Goal: Task Accomplishment & Management: Use online tool/utility

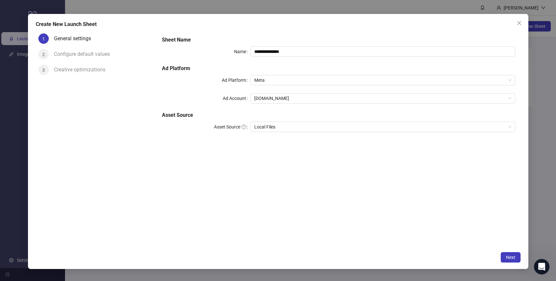
click at [431, 211] on div "**********" at bounding box center [338, 139] width 363 height 217
click at [515, 259] on button "Next" at bounding box center [511, 258] width 20 height 10
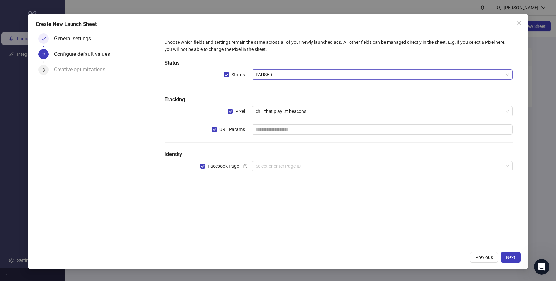
click at [307, 72] on span "PAUSED" at bounding box center [381, 75] width 253 height 10
click at [307, 76] on span "PAUSED" at bounding box center [381, 75] width 253 height 10
click at [286, 110] on span "chill that playlist beacons" at bounding box center [381, 112] width 253 height 10
click at [278, 131] on input "text" at bounding box center [382, 129] width 261 height 10
click at [215, 165] on span "Facebook Page" at bounding box center [223, 166] width 36 height 7
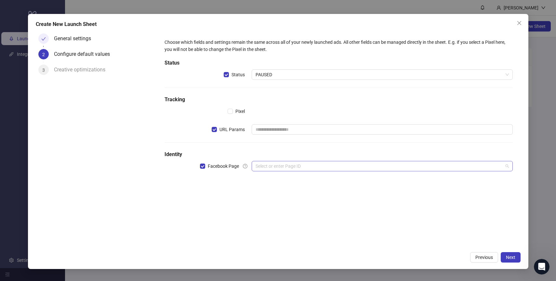
click at [287, 170] on input "search" at bounding box center [378, 167] width 247 height 10
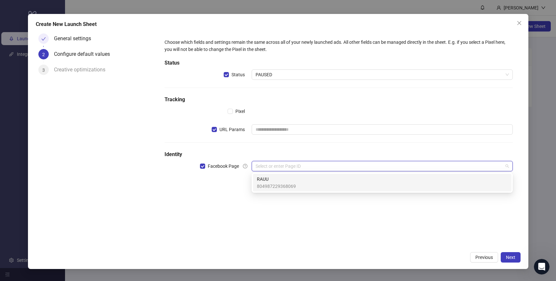
click at [286, 191] on div "RAUU 804987229368069" at bounding box center [382, 183] width 258 height 18
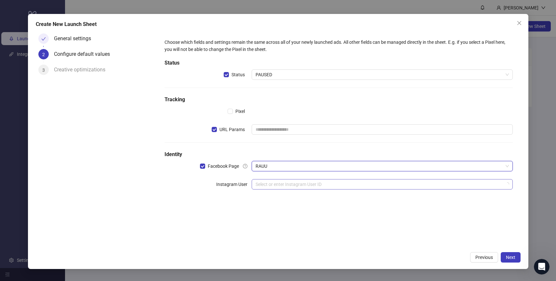
click at [270, 184] on input "search" at bounding box center [378, 185] width 247 height 10
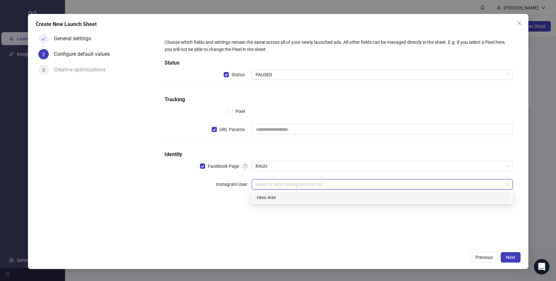
click at [280, 201] on div "rauu.wav" at bounding box center [382, 197] width 258 height 10
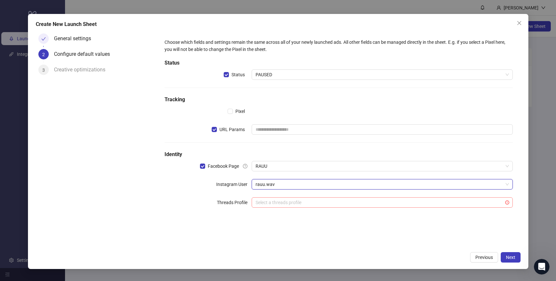
click at [274, 205] on input "search" at bounding box center [378, 203] width 247 height 10
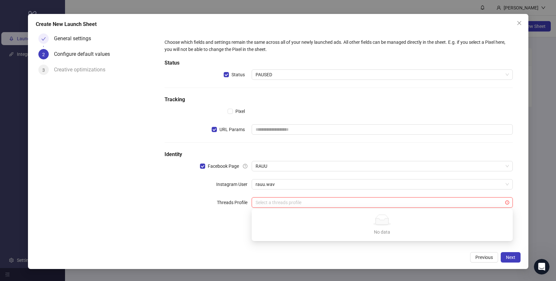
click at [213, 226] on div "Choose which fields and settings remain the same across all of your newly launc…" at bounding box center [338, 139] width 363 height 217
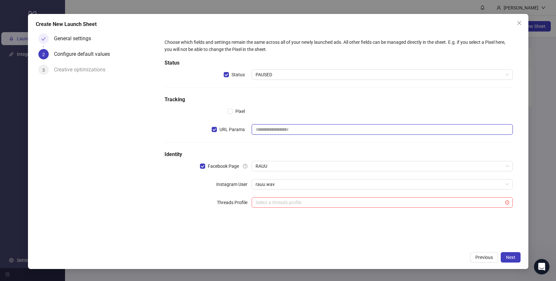
click at [270, 129] on input "text" at bounding box center [382, 129] width 261 height 10
click at [314, 206] on input "search" at bounding box center [378, 203] width 247 height 10
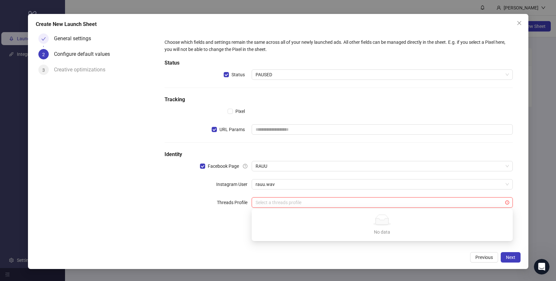
click at [356, 227] on div "No data No data" at bounding box center [381, 225] width 245 height 21
click at [316, 196] on div "Choose which fields and settings remain the same across all of your newly launc…" at bounding box center [338, 127] width 353 height 182
click at [275, 199] on input "search" at bounding box center [378, 203] width 247 height 10
click at [268, 130] on input "text" at bounding box center [382, 129] width 261 height 10
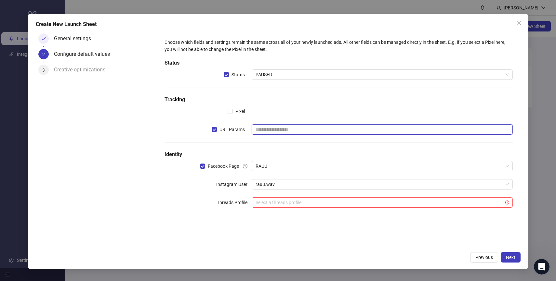
paste input "**********"
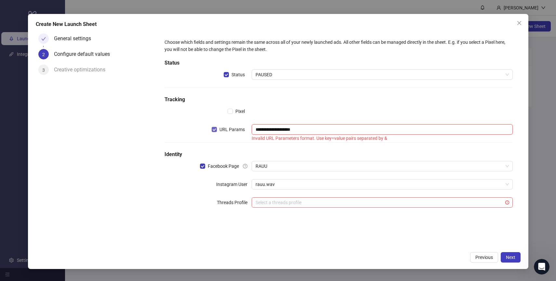
type input "**********"
click at [217, 130] on span "URL Params" at bounding box center [232, 129] width 31 height 7
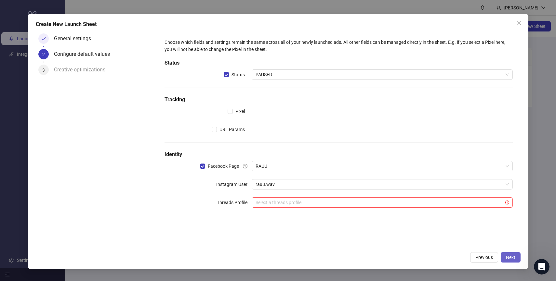
click at [506, 260] on button "Next" at bounding box center [511, 258] width 20 height 10
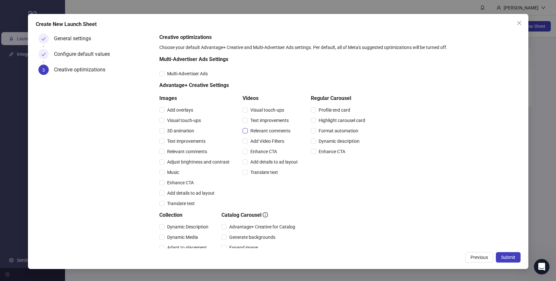
click at [285, 132] on span "Relevant comments" at bounding box center [270, 130] width 45 height 7
click at [257, 130] on span "Relevant comments" at bounding box center [270, 130] width 45 height 7
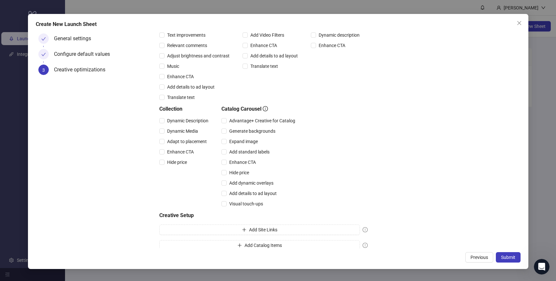
scroll to position [114, 0]
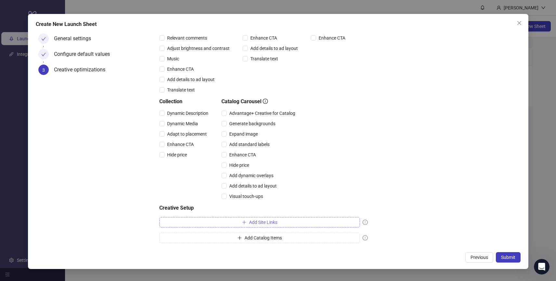
click at [259, 224] on span "Add Site Links" at bounding box center [263, 222] width 28 height 5
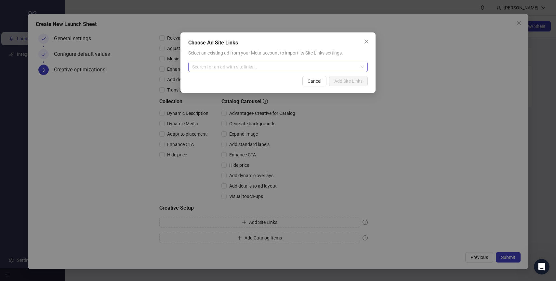
click at [237, 68] on input "search" at bounding box center [275, 67] width 166 height 10
click at [368, 41] on icon "close" at bounding box center [366, 41] width 5 height 5
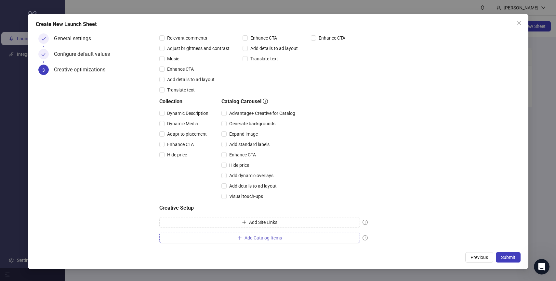
click at [315, 236] on button "Add Catalog Items" at bounding box center [259, 238] width 201 height 10
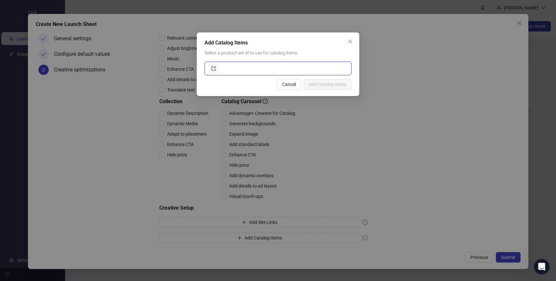
click at [271, 69] on input "text" at bounding box center [283, 68] width 127 height 10
click at [349, 42] on icon "close" at bounding box center [349, 41] width 5 height 5
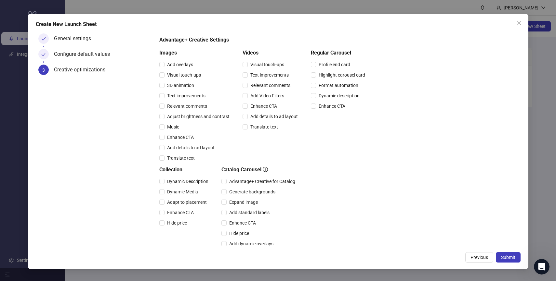
scroll to position [0, 0]
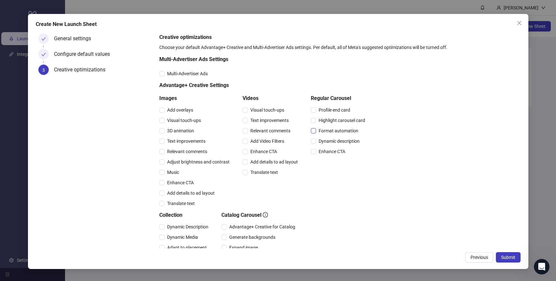
click at [329, 132] on span "Format automation" at bounding box center [338, 130] width 45 height 7
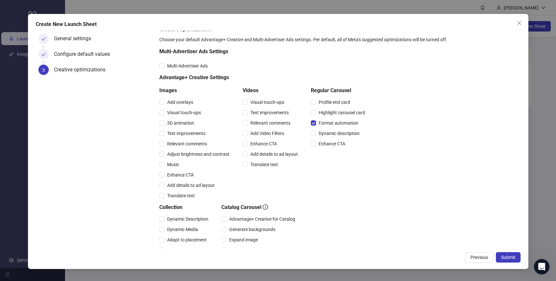
scroll to position [16, 0]
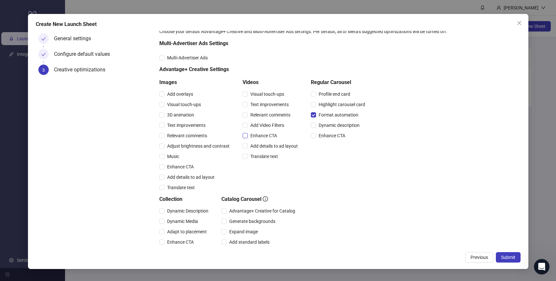
click at [249, 137] on span "Enhance CTA" at bounding box center [264, 135] width 32 height 7
click at [186, 167] on span "Enhance CTA" at bounding box center [180, 166] width 32 height 7
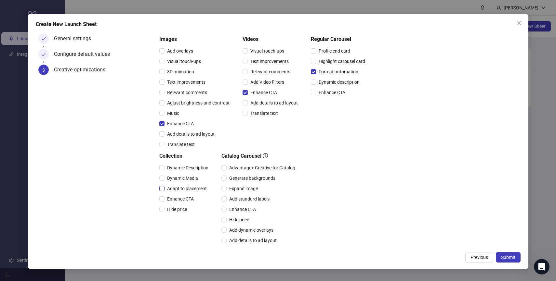
scroll to position [61, 0]
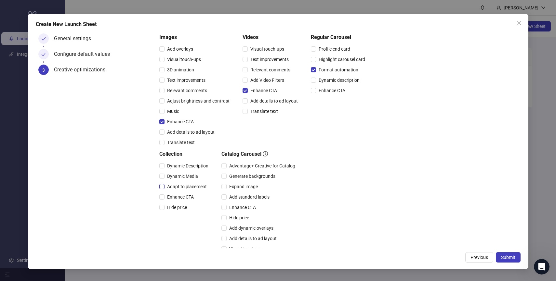
click at [186, 189] on span "Adapt to placement" at bounding box center [186, 186] width 45 height 7
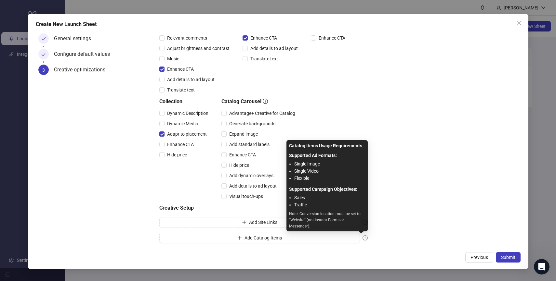
click at [365, 237] on icon "exclamation-circle" at bounding box center [364, 238] width 5 height 5
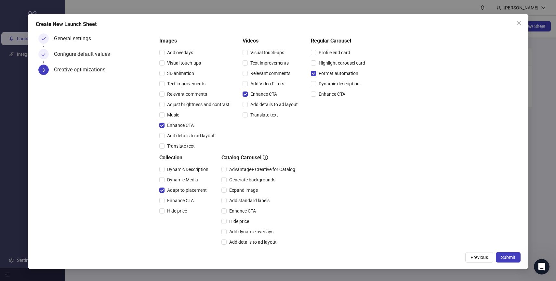
scroll to position [0, 0]
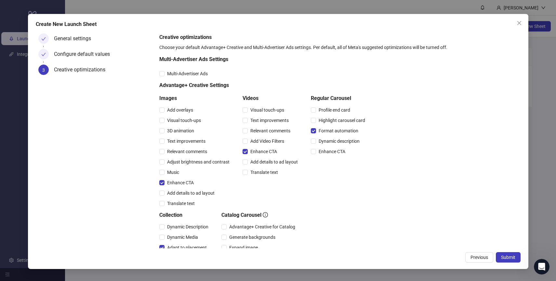
click at [211, 46] on div "Choose your default Advantage+ Creative and Multi-Advertiser Ads settings. Per …" at bounding box center [338, 47] width 358 height 7
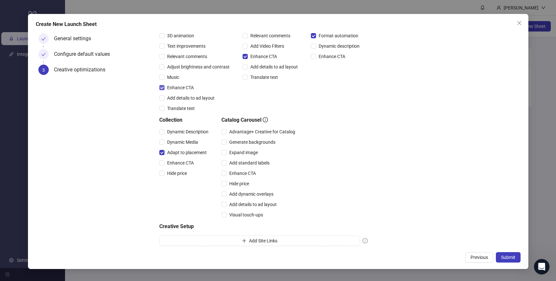
scroll to position [99, 0]
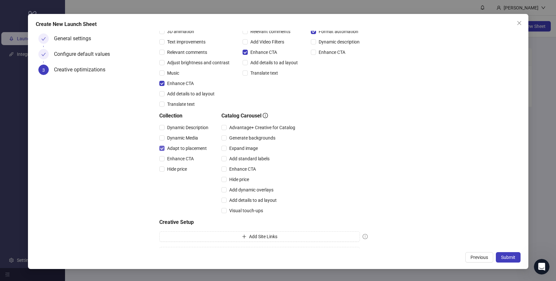
click at [175, 151] on span "Adapt to placement" at bounding box center [186, 148] width 45 height 7
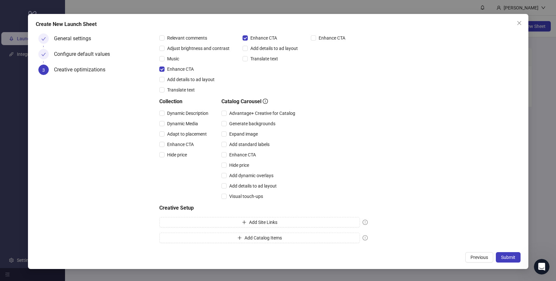
click at [433, 228] on div "Creative optimizations Choose your default Advantage+ Creative and Multi-Advert…" at bounding box center [338, 83] width 358 height 326
click at [512, 256] on span "Submit" at bounding box center [508, 257] width 14 height 5
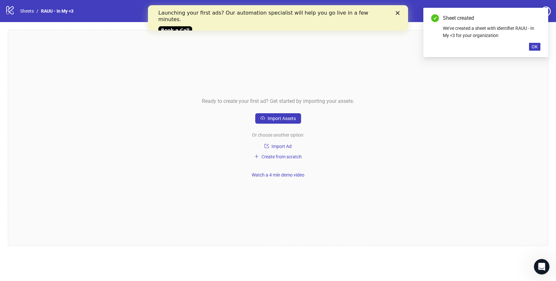
click at [396, 10] on div "Launching your first ads? Our automation specialist will help you go live in a …" at bounding box center [277, 21] width 239 height 27
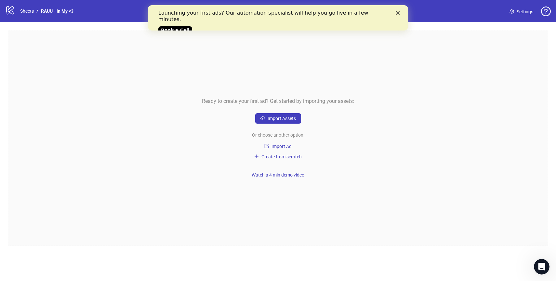
click at [396, 11] on polygon "Close" at bounding box center [398, 13] width 4 height 4
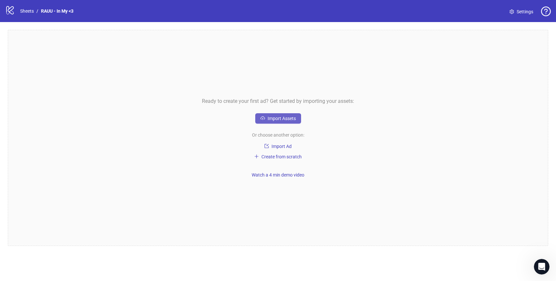
click at [275, 116] on span "Import Assets" at bounding box center [281, 118] width 28 height 5
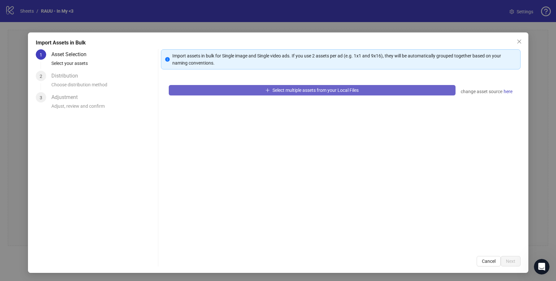
click at [279, 91] on span "Select multiple assets from your Local Files" at bounding box center [315, 90] width 86 height 5
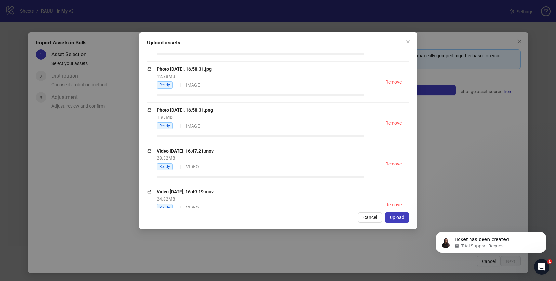
scroll to position [171, 0]
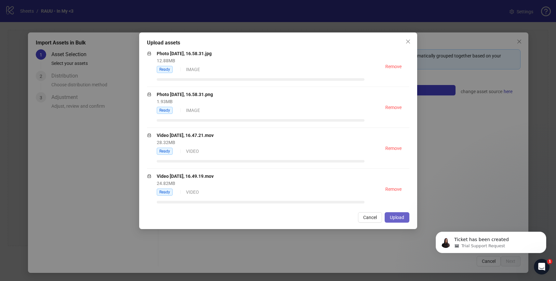
click at [399, 217] on span "Upload" at bounding box center [397, 217] width 14 height 5
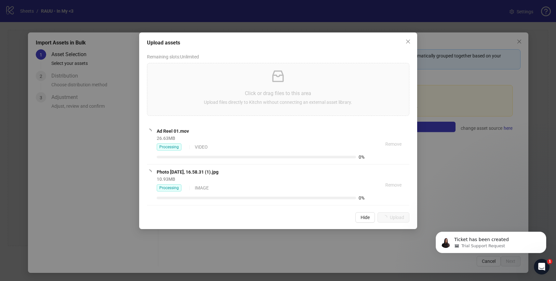
scroll to position [0, 0]
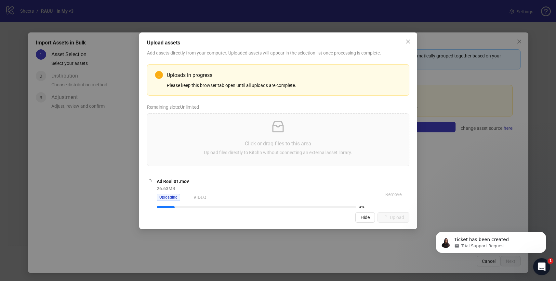
click at [538, 268] on icon "Open Intercom Messenger" at bounding box center [540, 266] width 11 height 11
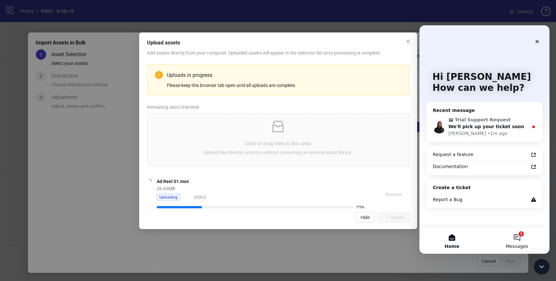
click at [519, 238] on button "1 Messages" at bounding box center [516, 241] width 65 height 26
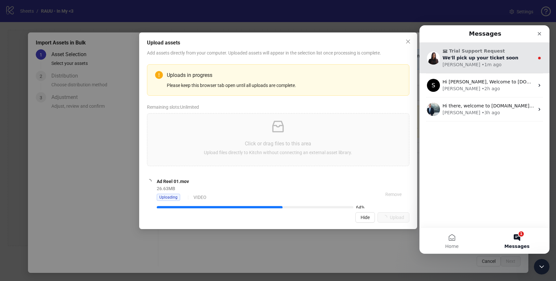
click at [491, 65] on div "Laura • 1m ago" at bounding box center [488, 64] width 92 height 7
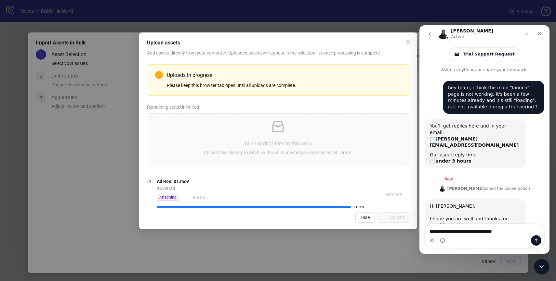
scroll to position [44, 0]
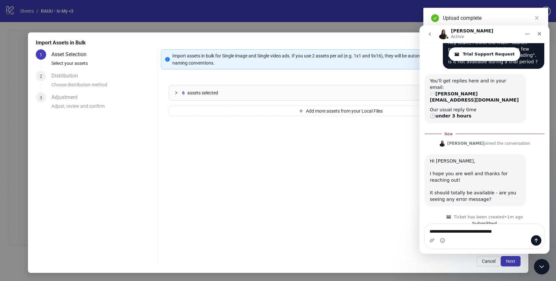
type textarea "**********"
click at [169, 106] on button "Add more assets from your Local Files" at bounding box center [341, 111] width 344 height 10
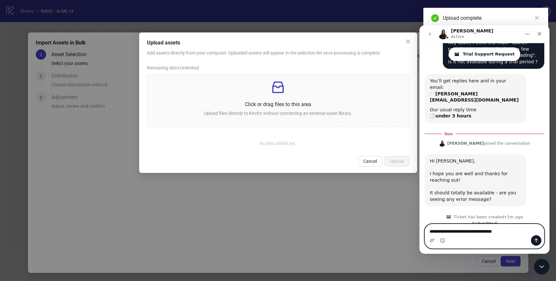
click at [512, 227] on textarea "**********" at bounding box center [484, 230] width 119 height 11
click at [509, 231] on textarea "**********" at bounding box center [484, 230] width 119 height 11
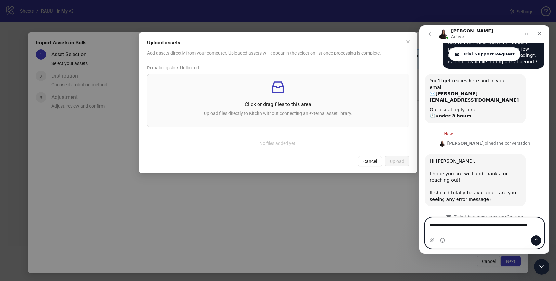
scroll to position [51, 0]
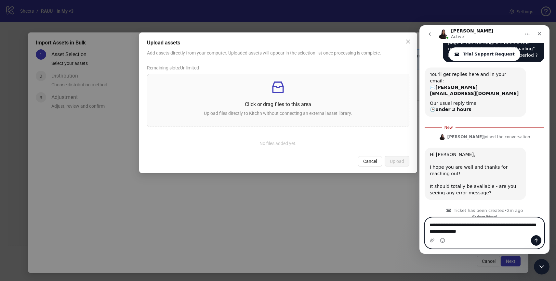
type textarea "**********"
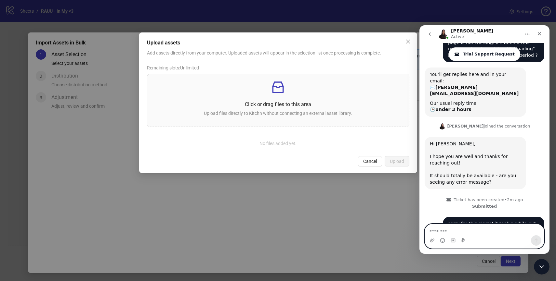
scroll to position [59, 0]
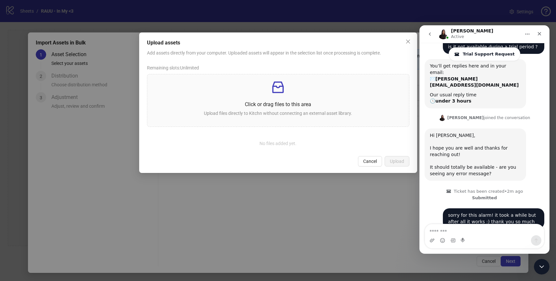
click at [321, 156] on div "Cancel Upload" at bounding box center [278, 161] width 262 height 10
click at [319, 138] on div "No files added yet." at bounding box center [278, 144] width 262 height 18
click at [367, 163] on span "Cancel" at bounding box center [370, 161] width 14 height 5
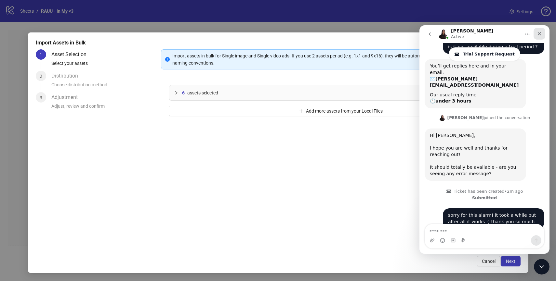
click at [537, 33] on icon "Close" at bounding box center [539, 33] width 5 height 5
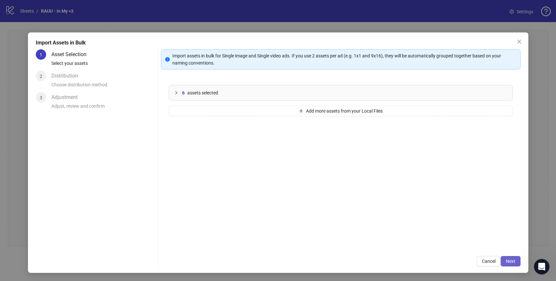
click at [508, 258] on button "Next" at bounding box center [511, 261] width 20 height 10
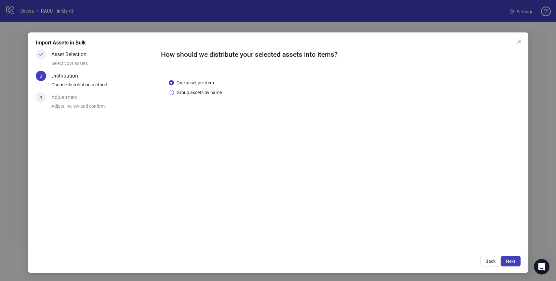
click at [208, 94] on span "Group assets by name" at bounding box center [199, 92] width 50 height 7
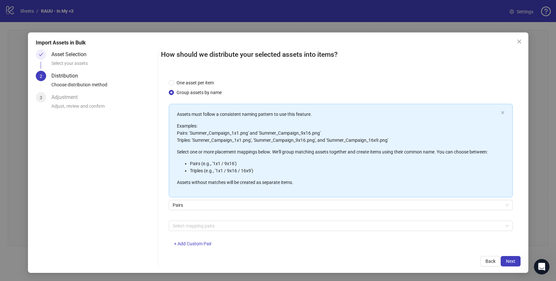
scroll to position [14, 0]
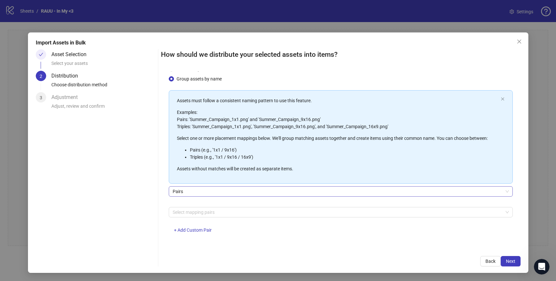
click at [184, 194] on span "Pairs" at bounding box center [341, 192] width 336 height 10
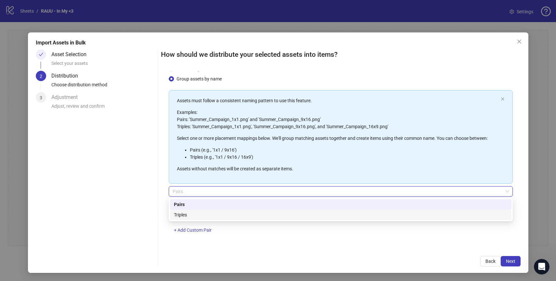
click at [178, 243] on div "One asset per item Group assets by name Assets must follow a consistent naming …" at bounding box center [340, 160] width 359 height 177
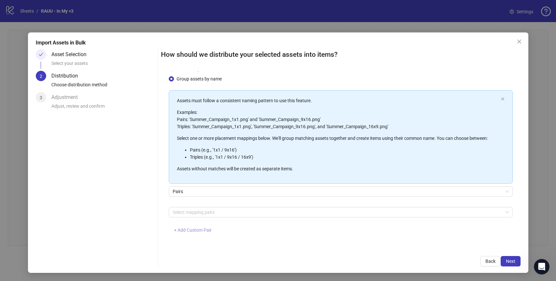
click at [191, 231] on span "+ Add Custom Pair" at bounding box center [193, 230] width 38 height 5
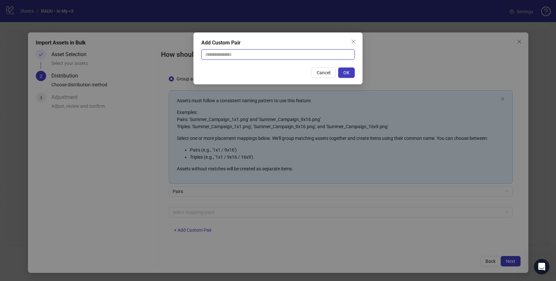
click at [284, 56] on input "text" at bounding box center [277, 54] width 153 height 10
click at [324, 74] on span "Cancel" at bounding box center [324, 72] width 14 height 5
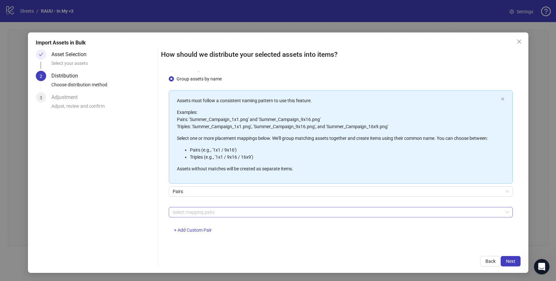
click at [204, 216] on div at bounding box center [337, 212] width 334 height 9
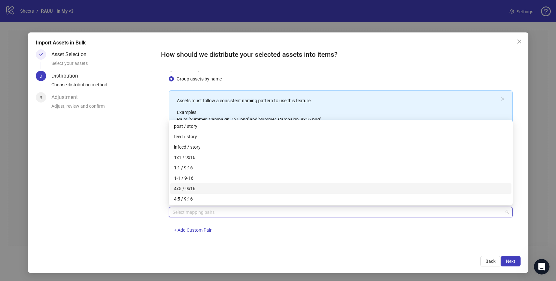
click at [153, 195] on div "Asset Selection Select your assets 2 Distribution Choose distribution method 3 …" at bounding box center [96, 157] width 120 height 217
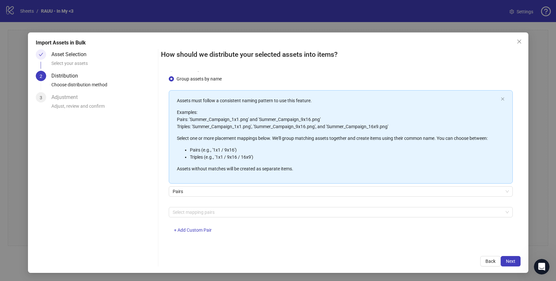
click at [190, 81] on span "Group assets by name" at bounding box center [199, 78] width 50 height 7
click at [185, 78] on span "Group assets by name" at bounding box center [199, 78] width 50 height 7
click at [205, 194] on span "Pairs" at bounding box center [341, 192] width 336 height 10
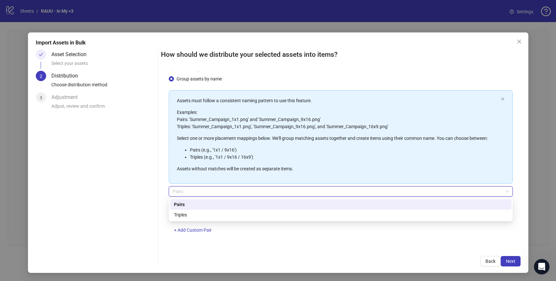
click at [156, 196] on div "Asset Selection Select your assets 2 Distribution Choose distribution method 3 …" at bounding box center [278, 157] width 485 height 217
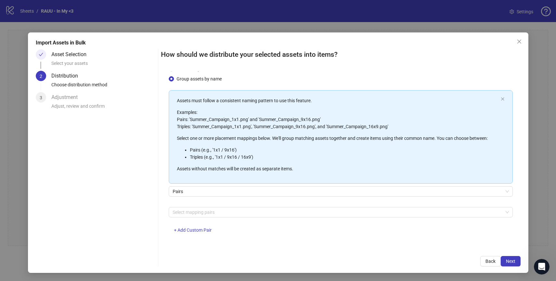
click at [201, 218] on div "Select mapping pairs + Add Custom Pair" at bounding box center [341, 224] width 344 height 34
click at [192, 212] on div at bounding box center [337, 212] width 334 height 9
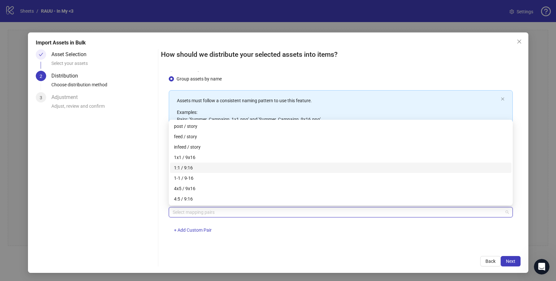
click at [195, 168] on div "1:1 / 9:16" at bounding box center [340, 167] width 333 height 7
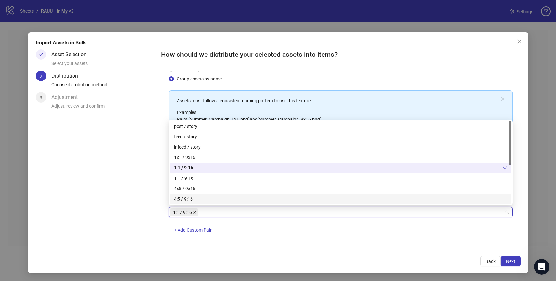
click at [195, 214] on icon "close" at bounding box center [194, 212] width 3 height 3
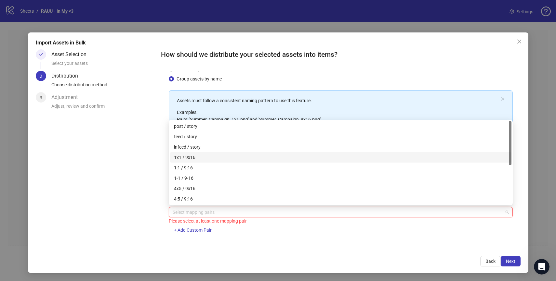
click at [191, 157] on div "1x1 / 9x16" at bounding box center [340, 157] width 333 height 7
click at [192, 157] on div "1x1 / 9x16" at bounding box center [338, 157] width 329 height 7
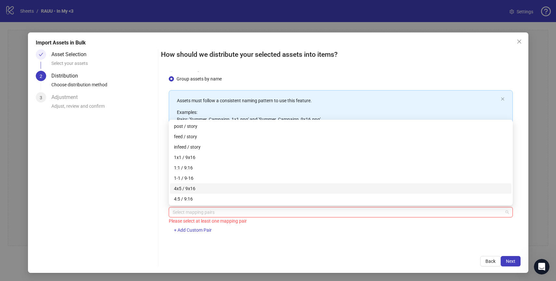
click at [193, 189] on div "4x5 / 9x16" at bounding box center [340, 188] width 333 height 7
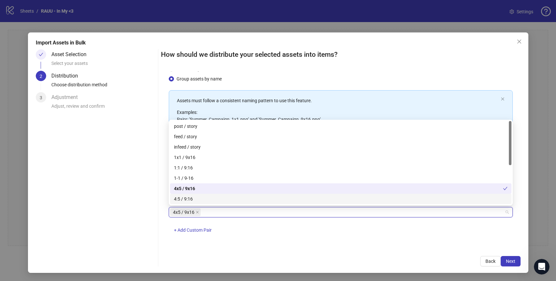
click at [229, 237] on div "4x5 / 9x16 + Add Custom Pair" at bounding box center [341, 224] width 344 height 34
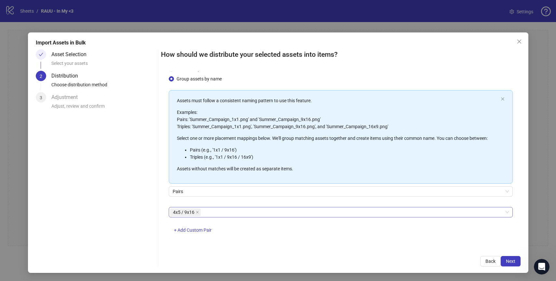
click at [229, 237] on div "4x5 / 9x16 + Add Custom Pair" at bounding box center [341, 224] width 344 height 34
click at [84, 62] on div "Select your assets" at bounding box center [103, 65] width 104 height 11
click at [60, 55] on div "Asset Selection" at bounding box center [71, 54] width 40 height 10
click at [488, 259] on span "Back" at bounding box center [490, 261] width 10 height 5
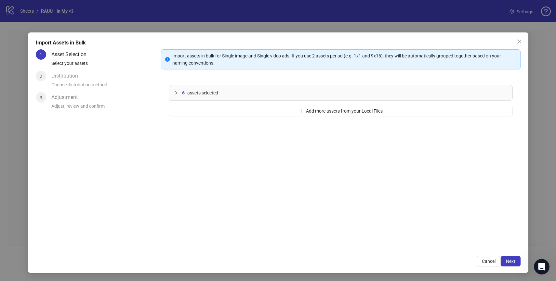
click at [266, 92] on div "6 assets selected" at bounding box center [344, 92] width 325 height 7
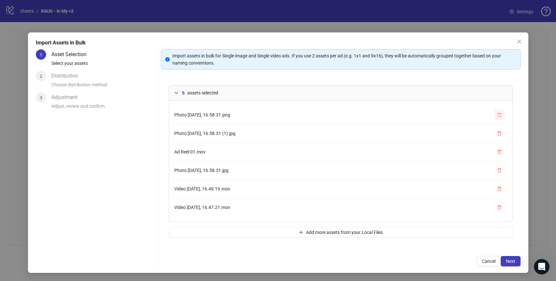
click at [500, 114] on icon "delete" at bounding box center [499, 115] width 5 height 5
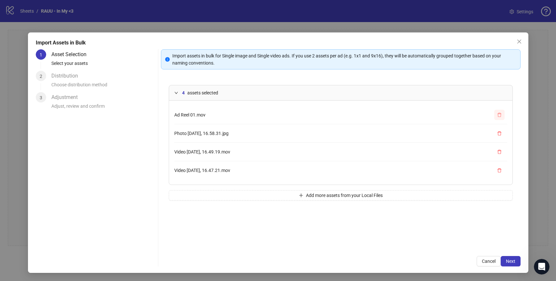
click at [499, 116] on icon "delete" at bounding box center [499, 115] width 5 height 5
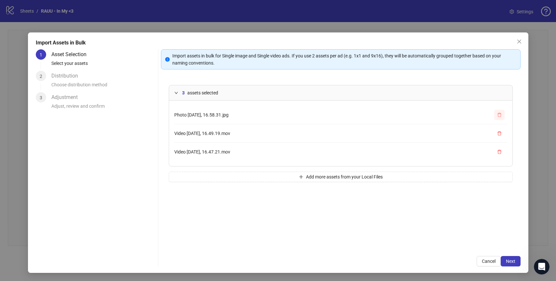
click at [499, 116] on icon "delete" at bounding box center [499, 115] width 5 height 5
click at [499, 116] on div "1 assets selected Video 2.10.2025, 16.47.21.mov Add more assets from your Local…" at bounding box center [340, 162] width 359 height 171
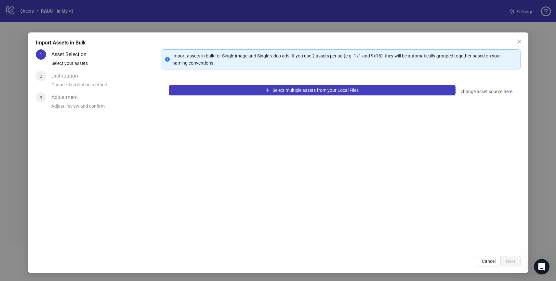
click at [387, 151] on div "Select multiple assets from your Local Files change asset source here" at bounding box center [340, 162] width 359 height 171
click at [92, 72] on div "Distribution Choose distribution method" at bounding box center [103, 81] width 104 height 21
drag, startPoint x: 374, startPoint y: 56, endPoint x: 384, endPoint y: 58, distance: 9.5
click at [384, 58] on div "Import assets in bulk for Single image and Single video ads. If you use 2 asset…" at bounding box center [344, 59] width 344 height 14
copy div "9x16"
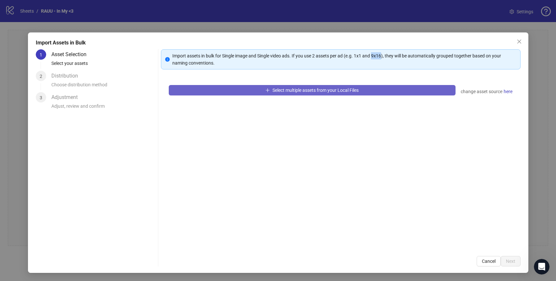
click at [247, 92] on button "Select multiple assets from your Local Files" at bounding box center [312, 90] width 287 height 10
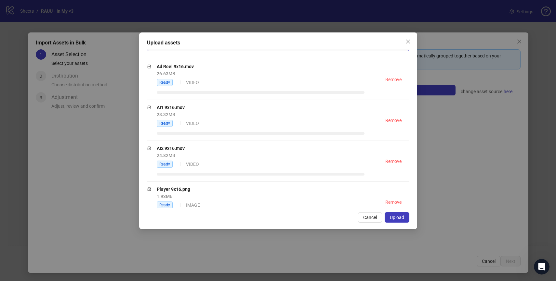
scroll to position [171, 0]
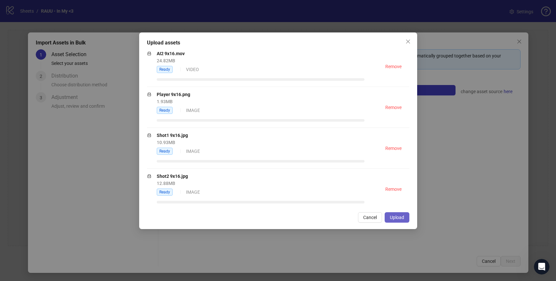
click at [400, 221] on button "Upload" at bounding box center [396, 218] width 25 height 10
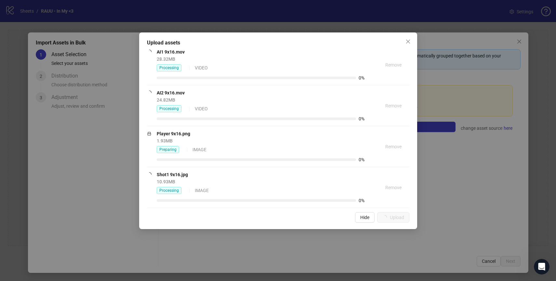
scroll to position [210, 0]
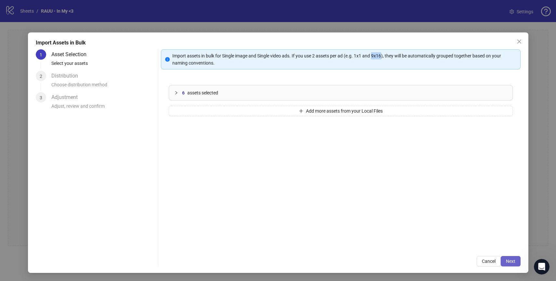
click at [506, 261] on span "Next" at bounding box center [510, 261] width 9 height 5
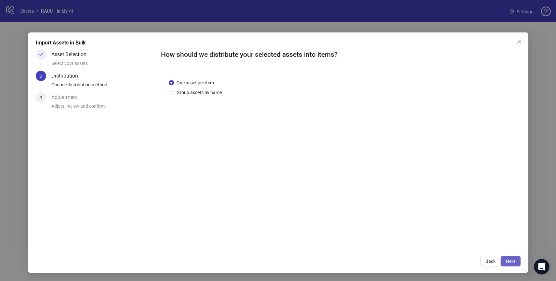
click at [513, 262] on span "Next" at bounding box center [510, 261] width 9 height 5
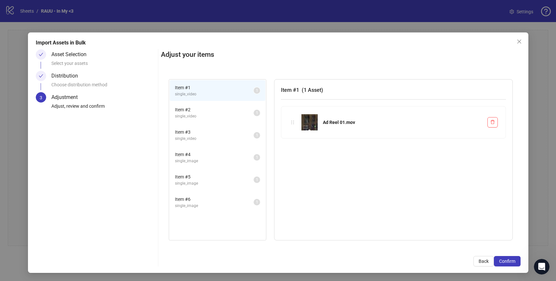
click at [213, 160] on span "single_image" at bounding box center [214, 161] width 79 height 6
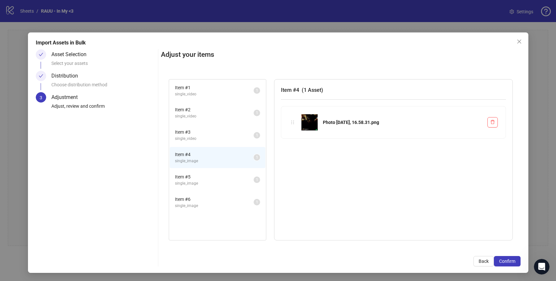
click at [303, 172] on div "Item # 4 ( 1 Asset ) Photo 2.10.2025, 16.58.31.png" at bounding box center [393, 160] width 239 height 162
drag, startPoint x: 292, startPoint y: 121, endPoint x: 296, endPoint y: 182, distance: 61.9
click at [296, 182] on div "Item # 1 single_video 1 Item # 2 single_video 1 Item # 3 single_video 1 Item # …" at bounding box center [340, 160] width 359 height 177
click at [222, 177] on span "Item # 5" at bounding box center [214, 177] width 79 height 7
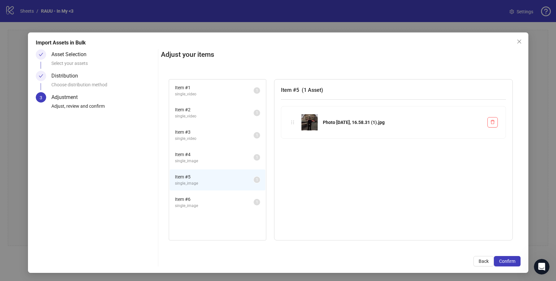
click at [228, 166] on li "Item # 4 single_image 1" at bounding box center [218, 157] width 96 height 21
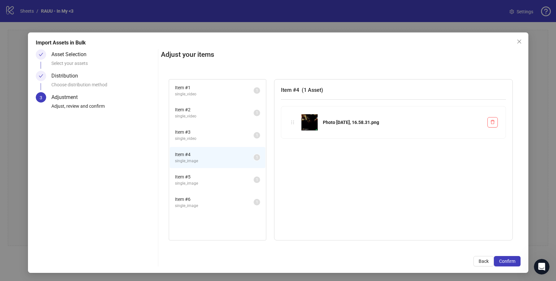
click at [498, 124] on div "Photo 2.10.2025, 16.58.31.png" at bounding box center [393, 123] width 224 height 32
click at [494, 122] on icon "delete" at bounding box center [492, 122] width 5 height 5
click at [494, 124] on icon "delete" at bounding box center [492, 122] width 5 height 5
click at [493, 120] on icon "delete" at bounding box center [492, 122] width 5 height 5
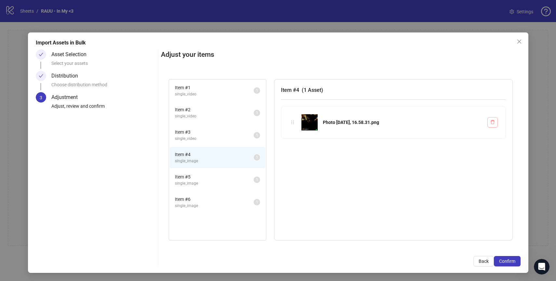
click at [493, 120] on icon "delete" at bounding box center [492, 122] width 5 height 5
click at [374, 197] on div "Item # 4 ( 1 Asset ) Photo 2.10.2025, 16.58.31.png" at bounding box center [393, 160] width 239 height 162
click at [100, 64] on div "Select your assets" at bounding box center [103, 65] width 104 height 11
click at [84, 59] on div "Asset Selection" at bounding box center [71, 54] width 40 height 10
click at [79, 56] on div "Asset Selection" at bounding box center [71, 54] width 40 height 10
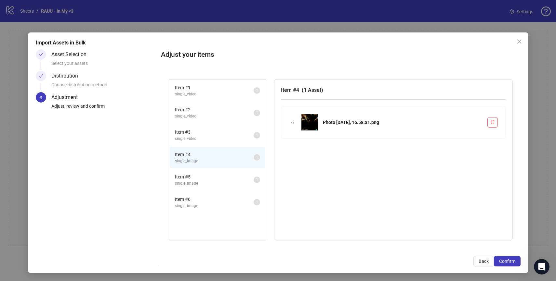
click at [73, 77] on div "Distribution" at bounding box center [67, 76] width 32 height 10
click at [485, 263] on span "Back" at bounding box center [483, 261] width 10 height 5
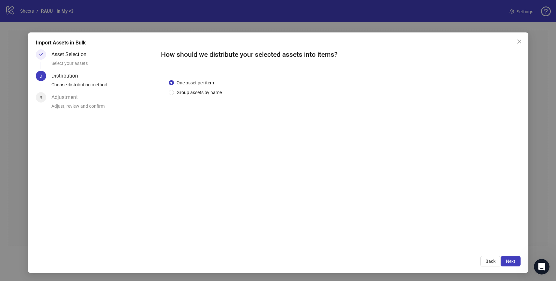
click at [485, 263] on button "Back" at bounding box center [490, 261] width 20 height 10
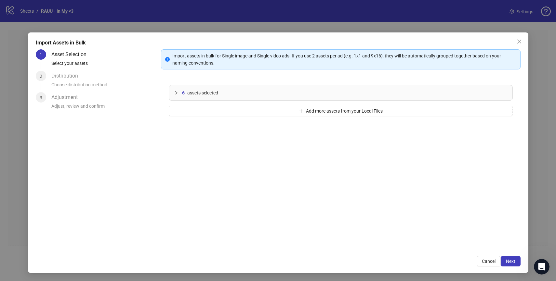
click at [172, 98] on div "6 assets selected" at bounding box center [340, 92] width 343 height 15
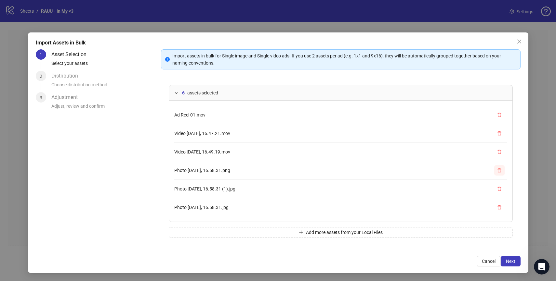
click at [500, 170] on icon "delete" at bounding box center [499, 170] width 5 height 5
click at [500, 184] on li "Photo 2.10.2025, 16.58.31.jpg" at bounding box center [340, 189] width 333 height 18
click at [500, 172] on icon "delete" at bounding box center [499, 170] width 5 height 5
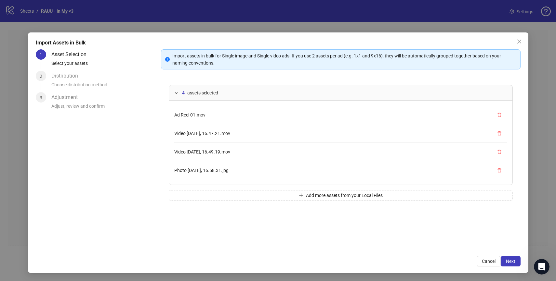
click at [500, 181] on div "Ad Reel 01.mov Video 2.10.2025, 16.47.21.mov Video 2.10.2025, 16.49.19.mov Phot…" at bounding box center [340, 143] width 343 height 84
click at [500, 174] on button "button" at bounding box center [499, 170] width 10 height 10
click at [524, 261] on div "Import Assets in Bulk 1 Asset Selection Select your assets 2 Distribution Choos…" at bounding box center [278, 153] width 500 height 241
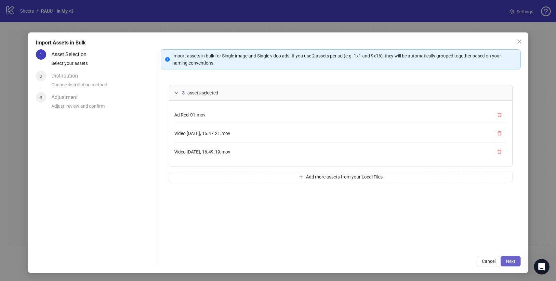
click at [517, 261] on button "Next" at bounding box center [511, 261] width 20 height 10
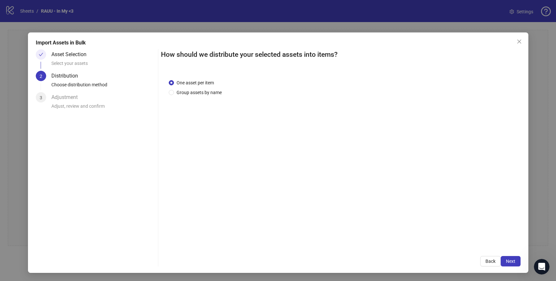
click at [94, 99] on div "Adjustment Adjust, review and confirm" at bounding box center [103, 102] width 104 height 21
click at [56, 96] on div "Adjustment" at bounding box center [67, 97] width 32 height 10
click at [514, 262] on span "Next" at bounding box center [510, 261] width 9 height 5
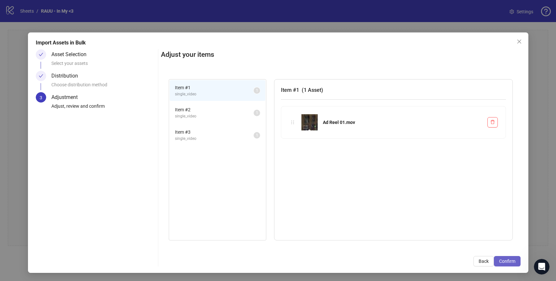
click at [513, 260] on span "Confirm" at bounding box center [507, 261] width 16 height 5
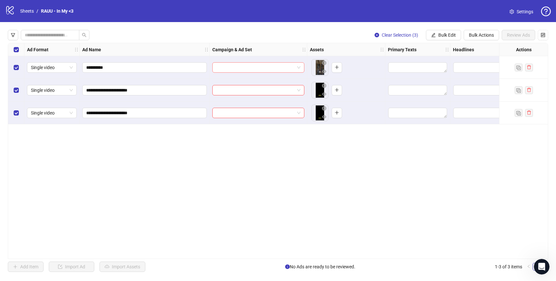
click at [269, 69] on input "search" at bounding box center [255, 68] width 78 height 10
click at [169, 36] on div "Clear Selection (3) Bulk Edit Bulk Actions Review Ads" at bounding box center [278, 35] width 540 height 10
click at [150, 68] on input "**********" at bounding box center [143, 67] width 115 height 7
click at [45, 67] on span "Single video" at bounding box center [52, 68] width 42 height 10
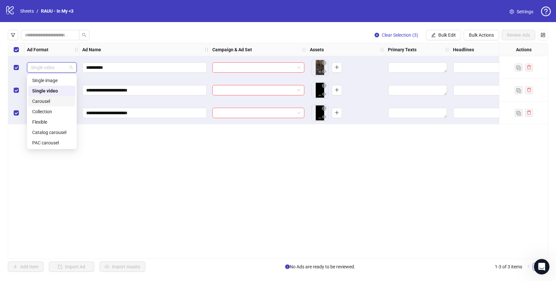
click at [60, 100] on div "Carousel" at bounding box center [51, 101] width 39 height 7
click at [57, 69] on span "Carousel" at bounding box center [52, 68] width 42 height 10
click at [57, 90] on div "Single video" at bounding box center [51, 90] width 39 height 7
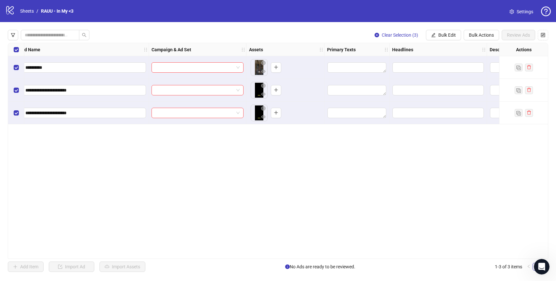
scroll to position [0, 64]
click at [258, 72] on icon "eye" at bounding box center [259, 71] width 5 height 3
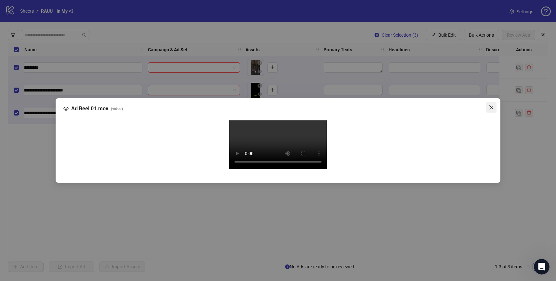
click at [489, 107] on icon "close" at bounding box center [491, 107] width 5 height 5
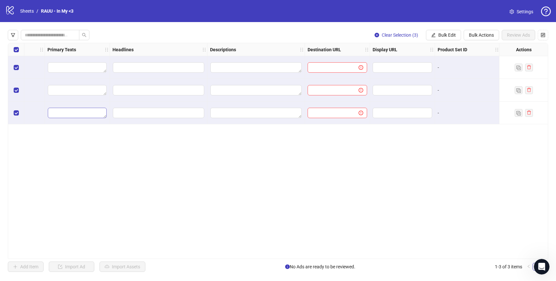
scroll to position [0, 342]
click at [337, 69] on input "text" at bounding box center [328, 67] width 38 height 7
paste input "**********"
type input "**********"
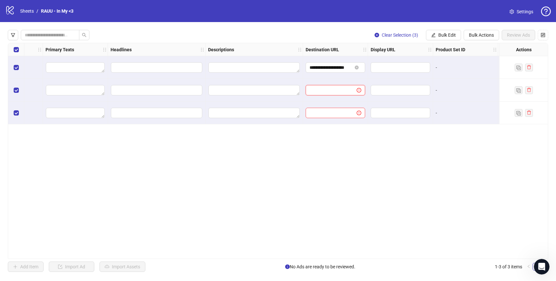
click at [338, 88] on input "text" at bounding box center [328, 90] width 38 height 7
paste input "**********"
type input "**********"
click at [342, 105] on div at bounding box center [335, 113] width 65 height 23
click at [342, 113] on input "text" at bounding box center [328, 113] width 38 height 7
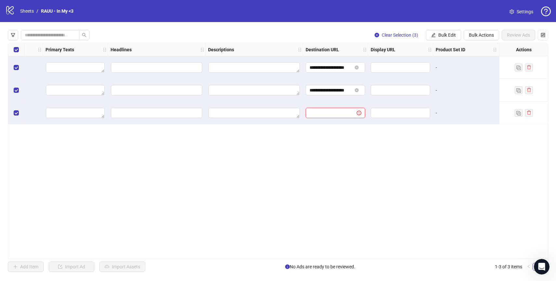
paste input "**********"
type input "**********"
click at [363, 136] on div "**********" at bounding box center [278, 151] width 540 height 216
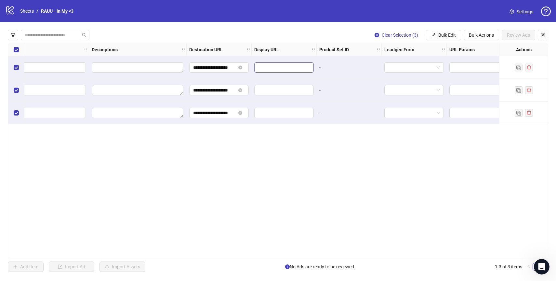
scroll to position [0, 465]
click at [432, 64] on span at bounding box center [408, 68] width 52 height 10
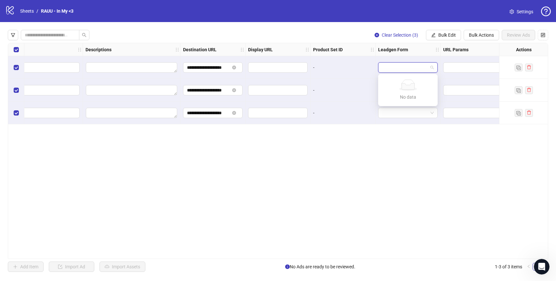
click at [430, 66] on span at bounding box center [408, 68] width 52 height 10
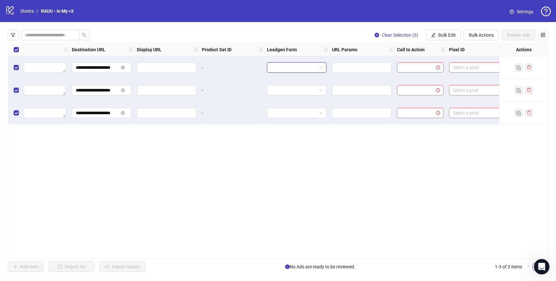
scroll to position [0, 588]
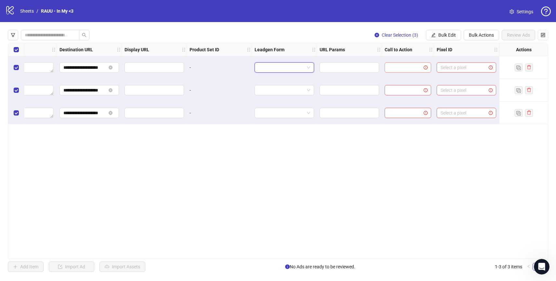
click at [411, 68] on input "search" at bounding box center [404, 68] width 33 height 10
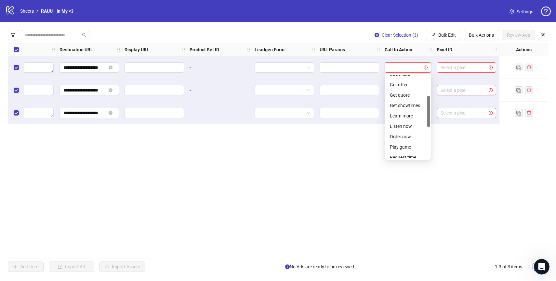
scroll to position [60, 0]
click at [407, 125] on div "Listen now" at bounding box center [408, 124] width 36 height 7
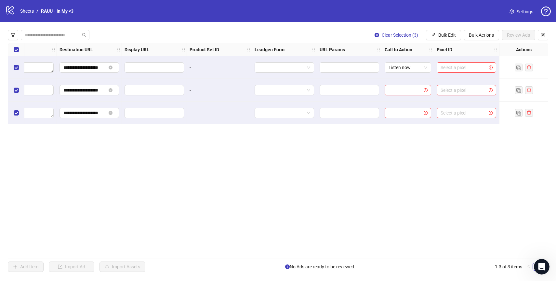
click at [404, 91] on input "search" at bounding box center [404, 90] width 33 height 10
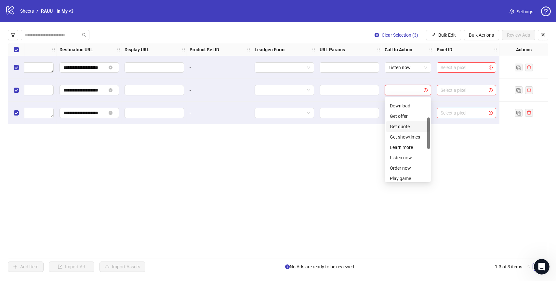
scroll to position [51, 0]
click at [404, 156] on div "Listen now" at bounding box center [408, 156] width 36 height 7
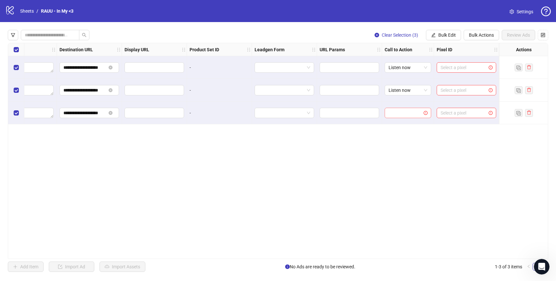
click at [406, 117] on input "search" at bounding box center [404, 113] width 33 height 10
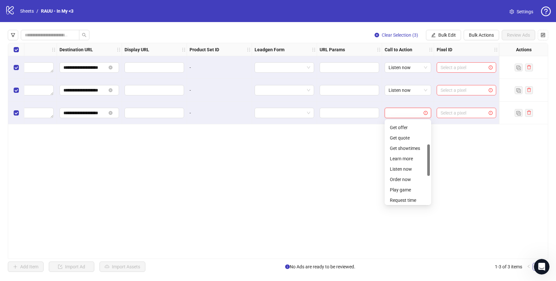
scroll to position [62, 0]
click at [407, 166] on div "Listen now" at bounding box center [408, 167] width 36 height 7
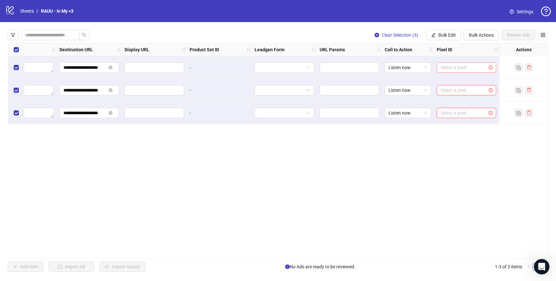
click at [470, 69] on input "search" at bounding box center [463, 68] width 46 height 10
click at [500, 149] on div "**********" at bounding box center [278, 151] width 540 height 216
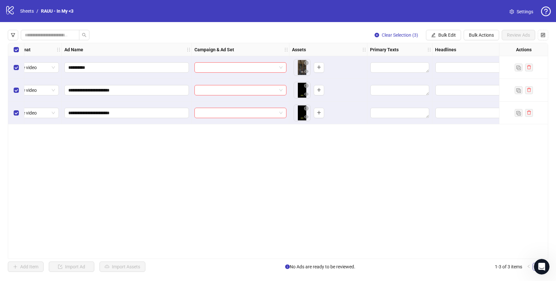
scroll to position [0, 0]
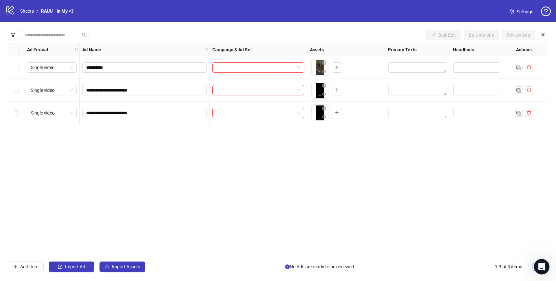
click at [261, 69] on input "search" at bounding box center [255, 68] width 78 height 10
click at [256, 141] on div "**********" at bounding box center [278, 151] width 540 height 216
click at [268, 68] on input "search" at bounding box center [255, 68] width 78 height 10
click at [261, 89] on icon at bounding box center [258, 87] width 13 height 6
click at [261, 91] on div "No data No data" at bounding box center [258, 90] width 76 height 21
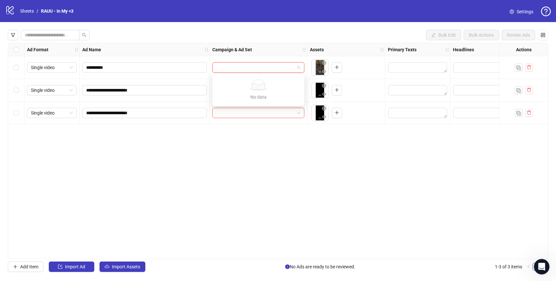
click at [261, 91] on div "No data No data" at bounding box center [258, 90] width 76 height 21
click at [254, 70] on input "search" at bounding box center [255, 68] width 78 height 10
click at [166, 44] on div "Ad Name" at bounding box center [145, 49] width 130 height 13
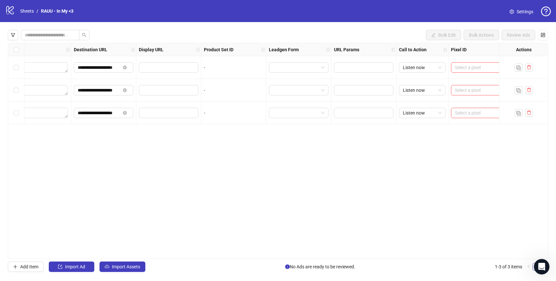
scroll to position [0, 588]
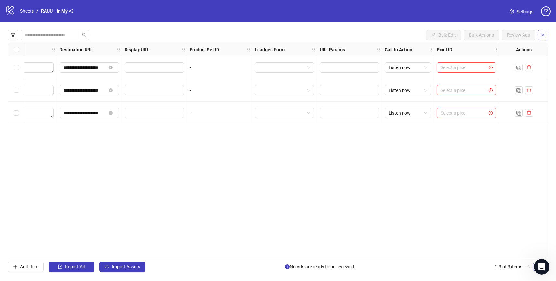
click at [543, 36] on icon "control" at bounding box center [543, 35] width 5 height 5
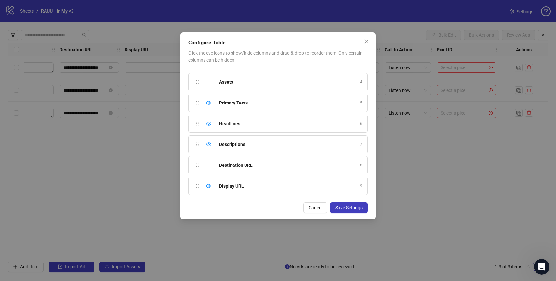
scroll to position [0, 0]
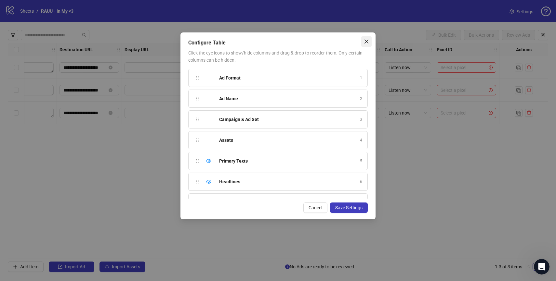
click at [365, 39] on icon "close" at bounding box center [366, 41] width 5 height 5
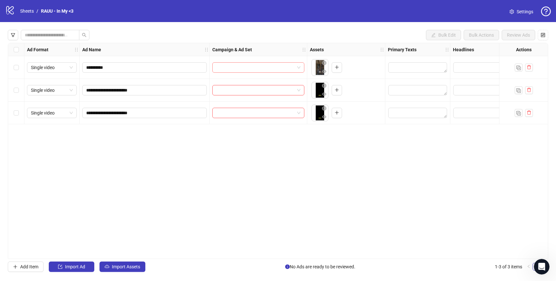
click at [232, 65] on input "search" at bounding box center [255, 68] width 78 height 10
type input "**********"
click at [233, 65] on input "search" at bounding box center [255, 68] width 78 height 10
click at [238, 70] on input "search" at bounding box center [255, 68] width 78 height 10
click at [208, 40] on div "Bulk Edit Bulk Actions Review Ads" at bounding box center [278, 35] width 540 height 10
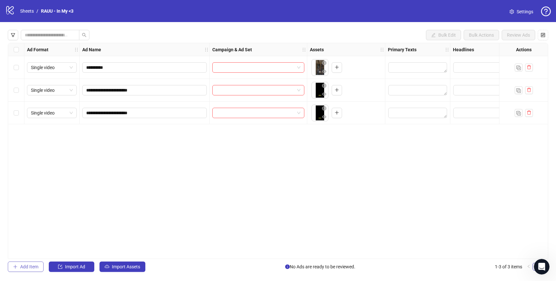
click at [22, 264] on button "Add Item" at bounding box center [26, 267] width 36 height 10
click at [58, 134] on span "Single image" at bounding box center [52, 136] width 42 height 10
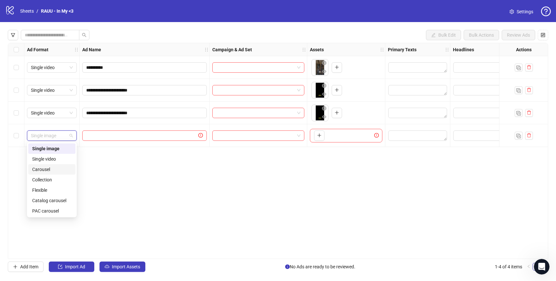
click at [55, 170] on div "Carousel" at bounding box center [51, 169] width 39 height 7
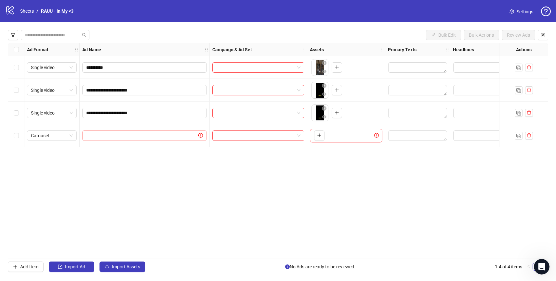
click at [138, 139] on span at bounding box center [144, 136] width 124 height 10
click at [122, 132] on input "text" at bounding box center [141, 135] width 111 height 7
click at [317, 137] on icon "plus" at bounding box center [319, 135] width 5 height 5
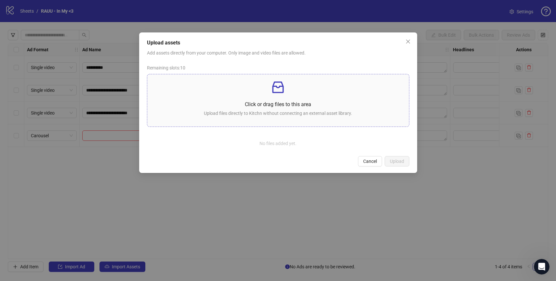
click at [279, 99] on div "Click or drag files to this area Upload files directly to Kitchn without connec…" at bounding box center [277, 101] width 251 height 42
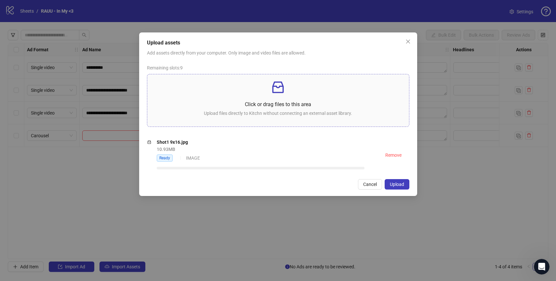
click at [267, 94] on p at bounding box center [277, 88] width 251 height 16
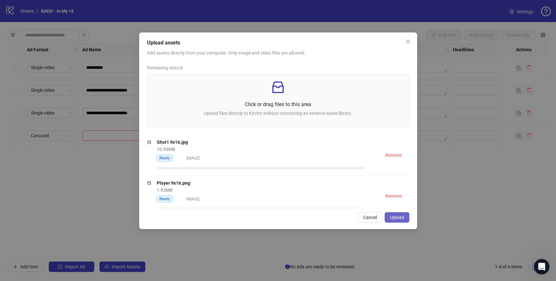
click at [394, 214] on button "Upload" at bounding box center [396, 218] width 25 height 10
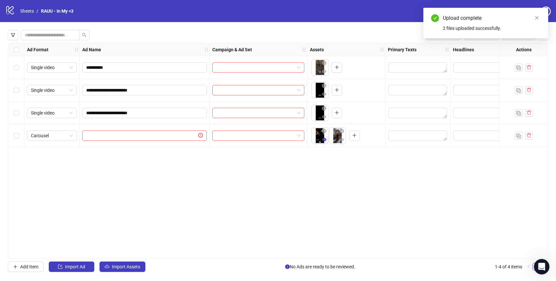
drag, startPoint x: 337, startPoint y: 139, endPoint x: 320, endPoint y: 140, distance: 16.9
click at [320, 139] on ul at bounding box center [328, 135] width 35 height 17
drag, startPoint x: 322, startPoint y: 131, endPoint x: 345, endPoint y: 143, distance: 25.2
click at [345, 143] on ul at bounding box center [328, 135] width 35 height 17
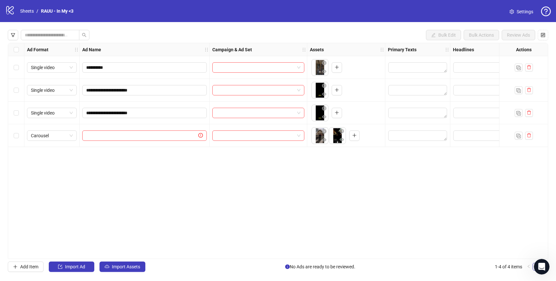
drag, startPoint x: 335, startPoint y: 142, endPoint x: 315, endPoint y: 141, distance: 20.5
click at [315, 141] on body "**********" at bounding box center [278, 140] width 556 height 281
click at [327, 172] on div "**********" at bounding box center [278, 151] width 540 height 216
click at [100, 135] on input "text" at bounding box center [141, 135] width 111 height 7
type input "*"
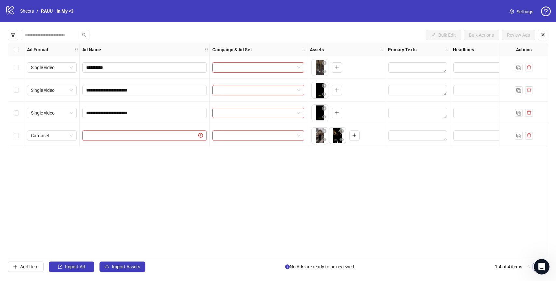
type input "*"
type input "**********"
click at [143, 115] on input "**********" at bounding box center [143, 113] width 115 height 7
type input "*********"
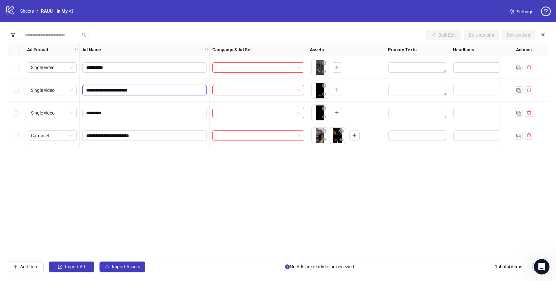
click at [157, 88] on input "**********" at bounding box center [143, 90] width 115 height 7
type input "*********"
click at [164, 174] on div "**********" at bounding box center [278, 151] width 540 height 216
click at [29, 267] on span "Add Item" at bounding box center [29, 267] width 18 height 5
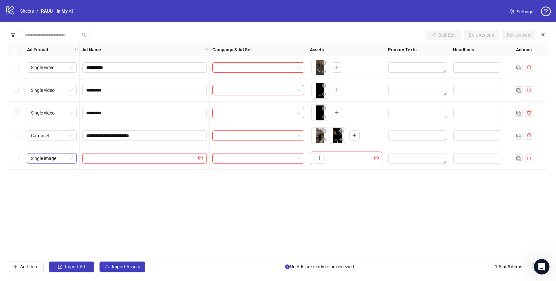
click at [53, 161] on span "Single image" at bounding box center [52, 159] width 42 height 10
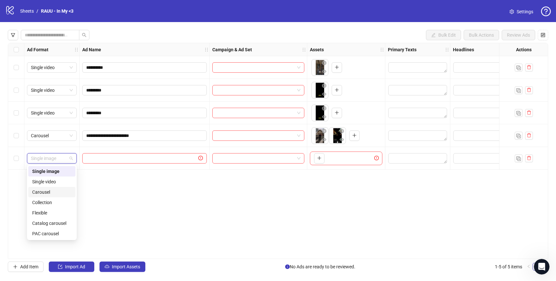
click at [55, 193] on div "Carousel" at bounding box center [51, 192] width 39 height 7
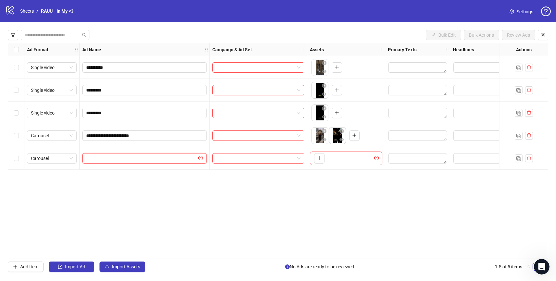
click at [126, 161] on input "text" at bounding box center [141, 158] width 111 height 7
click at [132, 140] on span "**********" at bounding box center [144, 136] width 124 height 10
click at [136, 159] on input "text" at bounding box center [141, 158] width 111 height 7
paste input "**********"
type input "**********"
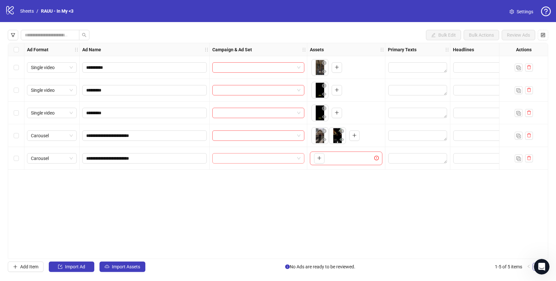
click at [293, 159] on input "search" at bounding box center [255, 159] width 78 height 10
click at [277, 180] on div "No data" at bounding box center [258, 176] width 76 height 11
click at [334, 161] on div "To pick up a draggable item, press the space bar. While dragging, use the arrow…" at bounding box center [346, 159] width 72 height 14
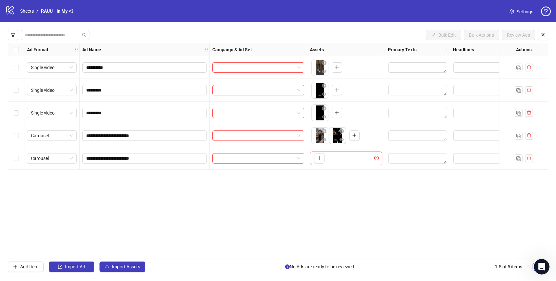
click at [313, 161] on div "To pick up a draggable item, press the space bar. While dragging, use the arrow…" at bounding box center [317, 158] width 13 height 10
click at [322, 161] on button "button" at bounding box center [319, 158] width 10 height 10
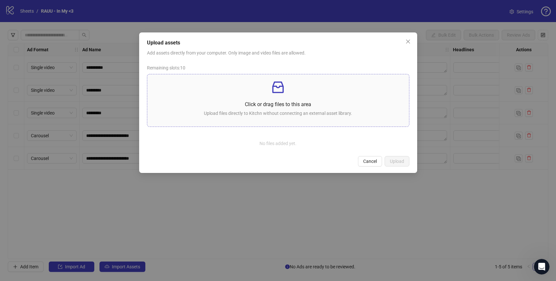
click at [228, 110] on p "Upload files directly to Kitchn without connecting an external asset library." at bounding box center [277, 113] width 251 height 7
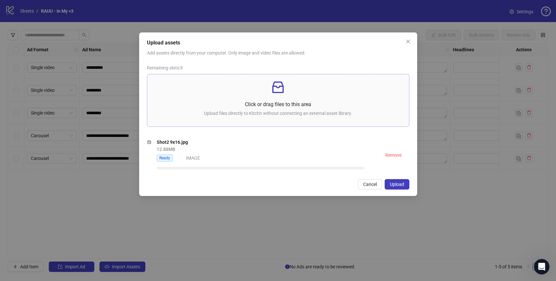
click at [264, 91] on p at bounding box center [277, 88] width 251 height 16
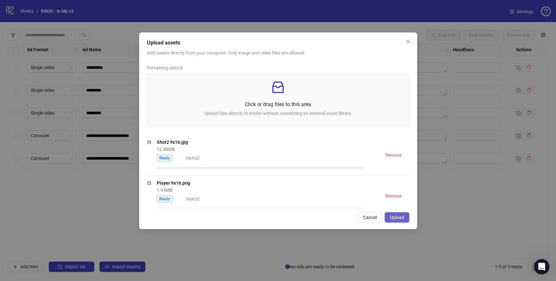
click at [405, 213] on button "Upload" at bounding box center [396, 218] width 25 height 10
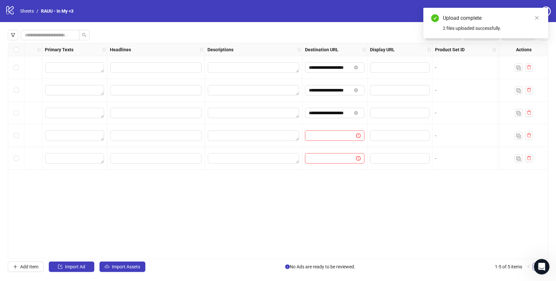
scroll to position [0, 443]
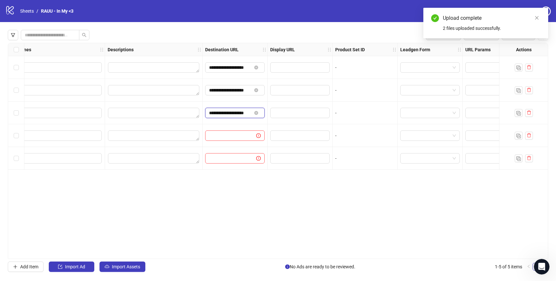
click at [236, 114] on input "**********" at bounding box center [230, 113] width 43 height 7
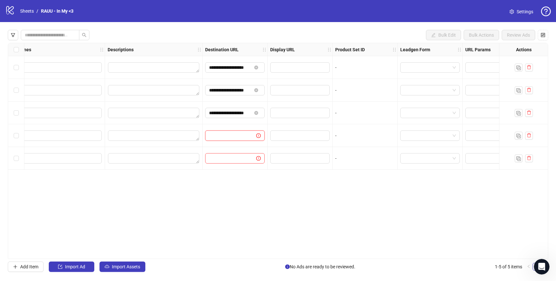
click at [236, 137] on input "text" at bounding box center [228, 135] width 38 height 7
paste input "**********"
type input "**********"
click at [233, 160] on input "text" at bounding box center [228, 158] width 38 height 7
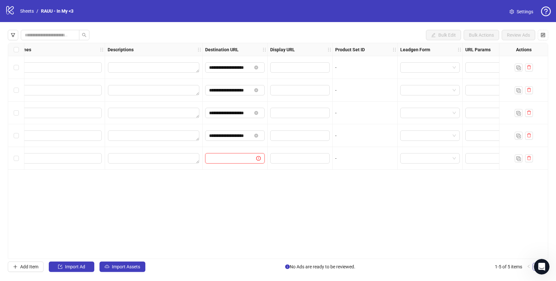
paste input "**********"
type input "**********"
click at [233, 170] on div "**********" at bounding box center [234, 158] width 65 height 23
click at [237, 69] on input "**********" at bounding box center [230, 67] width 43 height 7
click at [256, 68] on icon "close-circle" at bounding box center [256, 68] width 4 height 4
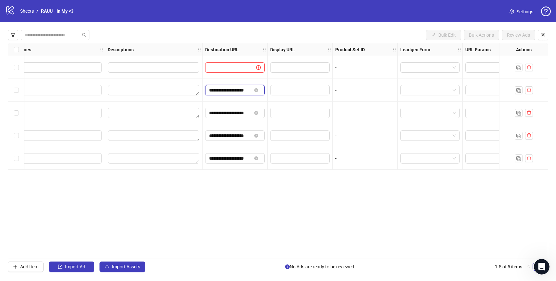
click at [244, 88] on input "**********" at bounding box center [230, 90] width 43 height 7
click at [246, 69] on input "text" at bounding box center [228, 67] width 38 height 7
paste input "**********"
type input "**********"
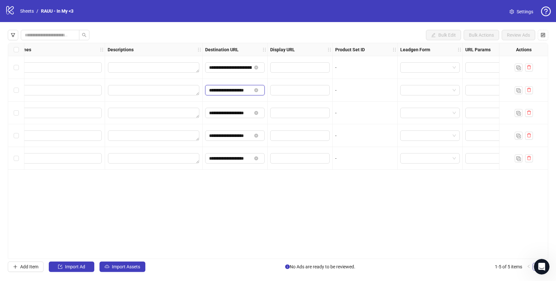
click at [239, 91] on input "**********" at bounding box center [230, 90] width 43 height 7
click at [254, 90] on icon "close-circle" at bounding box center [256, 90] width 4 height 4
click at [240, 90] on input "text" at bounding box center [228, 90] width 38 height 7
paste input "**********"
type input "**********"
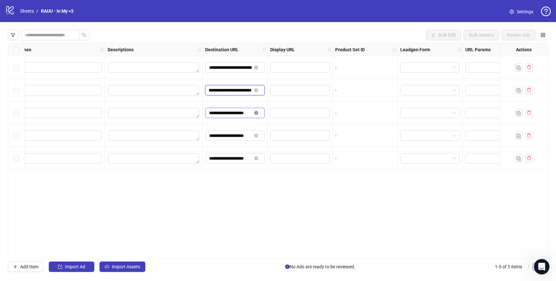
click at [256, 111] on icon "close-circle" at bounding box center [256, 113] width 4 height 4
click at [243, 111] on input "text" at bounding box center [228, 113] width 38 height 7
paste input "**********"
type input "**********"
click at [254, 131] on span "**********" at bounding box center [234, 136] width 59 height 10
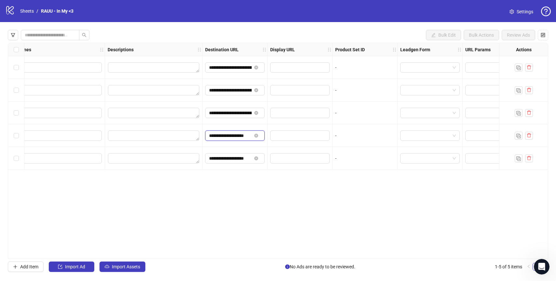
scroll to position [0, 2]
click at [255, 135] on icon "close-circle" at bounding box center [256, 136] width 4 height 4
click at [242, 135] on input "text" at bounding box center [228, 135] width 38 height 7
paste input "**********"
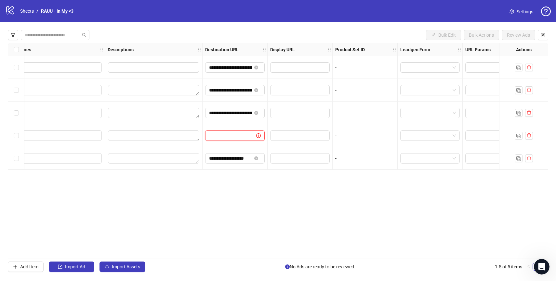
type input "**********"
click at [257, 159] on icon "close-circle" at bounding box center [256, 159] width 4 height 4
click at [246, 159] on input "text" at bounding box center [228, 158] width 38 height 7
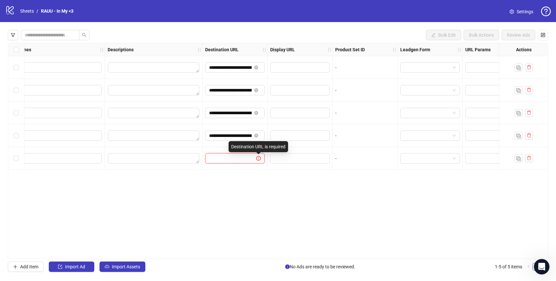
paste input "**********"
type input "**********"
click at [250, 173] on div "**********" at bounding box center [278, 151] width 540 height 216
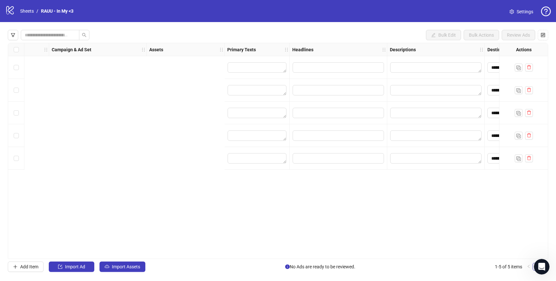
scroll to position [0, 0]
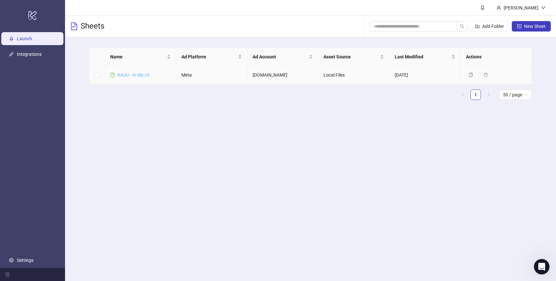
click at [130, 75] on link "RAUU - In My <3" at bounding box center [133, 74] width 32 height 5
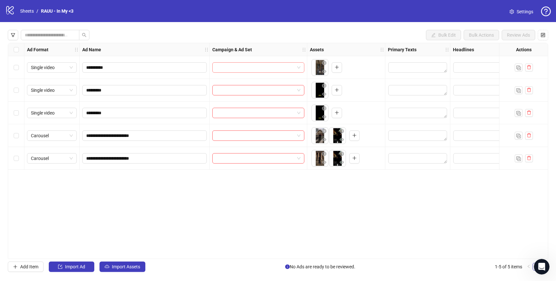
click at [294, 71] on span at bounding box center [258, 68] width 84 height 10
click at [293, 215] on div "**********" at bounding box center [278, 151] width 540 height 216
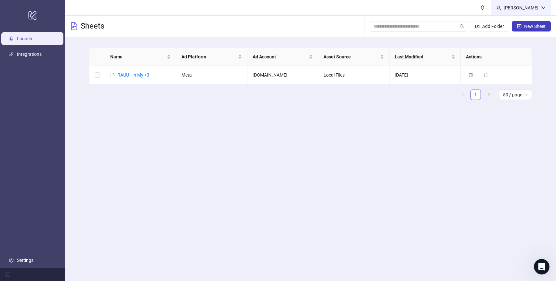
click at [515, 5] on div "[PERSON_NAME]" at bounding box center [521, 7] width 40 height 7
click at [388, 129] on main "Maria Picard Sheets Add Folder New Sheet Name Ad Platform Ad Account Asset Sour…" at bounding box center [310, 140] width 491 height 281
click at [21, 57] on link "Integrations" at bounding box center [29, 54] width 25 height 5
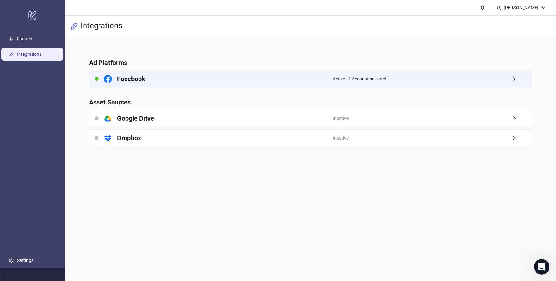
click at [216, 73] on div "Facebook" at bounding box center [210, 79] width 243 height 16
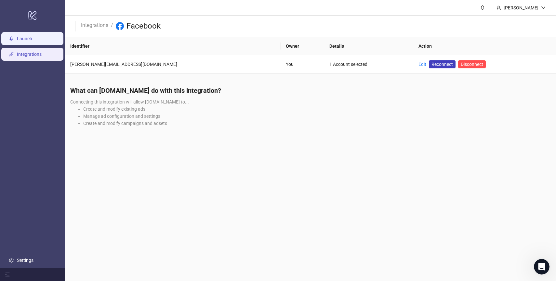
click at [26, 37] on link "Launch" at bounding box center [24, 38] width 15 height 5
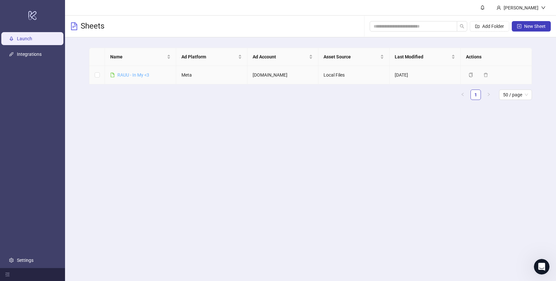
click at [140, 75] on link "RAUU - In My <3" at bounding box center [133, 74] width 32 height 5
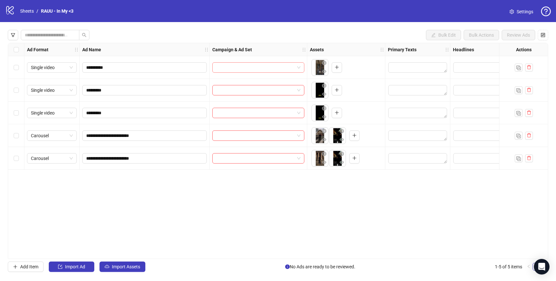
click at [235, 66] on input "search" at bounding box center [255, 68] width 78 height 10
click at [286, 90] on div "No data" at bounding box center [258, 85] width 76 height 11
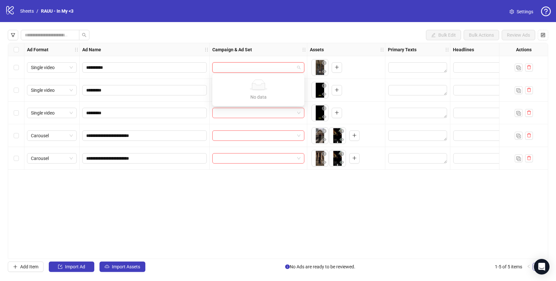
click at [286, 90] on div "No data" at bounding box center [258, 85] width 76 height 11
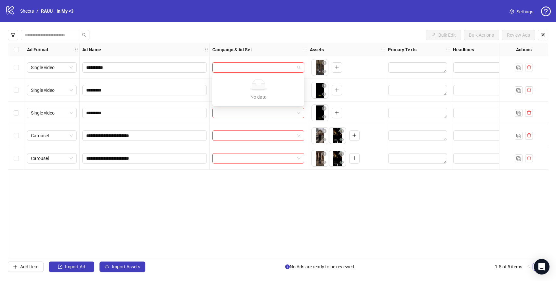
click at [286, 90] on div "No data" at bounding box center [258, 85] width 76 height 11
click at [286, 91] on div "No data" at bounding box center [258, 85] width 76 height 11
click at [249, 239] on div "**********" at bounding box center [278, 151] width 540 height 216
click at [161, 184] on div "**********" at bounding box center [278, 151] width 540 height 216
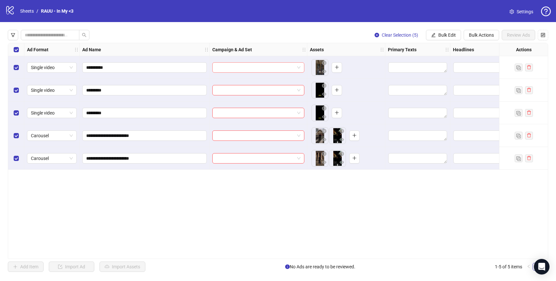
click at [263, 65] on input "search" at bounding box center [255, 68] width 78 height 10
click at [285, 36] on div "Clear Selection (5) Bulk Edit Bulk Actions Review Ads" at bounding box center [278, 35] width 540 height 10
click at [16, 11] on div "logo/logo-mobile Sheets / RAUU - In My <3" at bounding box center [40, 11] width 71 height 12
click at [39, 12] on ol "Sheets / RAUU - In My <3" at bounding box center [46, 10] width 53 height 7
click at [45, 10] on link "RAUU - In My <3" at bounding box center [57, 10] width 35 height 7
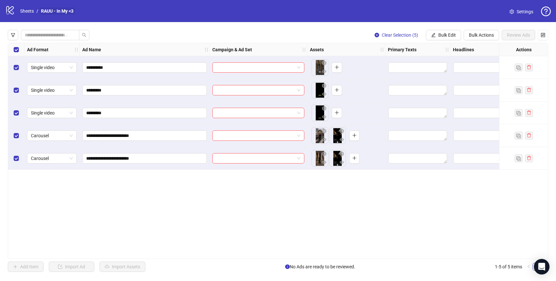
click at [58, 8] on link "RAUU - In My <3" at bounding box center [57, 10] width 35 height 7
click at [64, 10] on link "RAUU - In My <3" at bounding box center [57, 10] width 35 height 7
click at [15, 14] on div "logo/logo-mobile Sheets / RAUU - In My <3" at bounding box center [40, 11] width 71 height 12
click at [9, 7] on icon "logo/logo-mobile" at bounding box center [10, 10] width 10 height 10
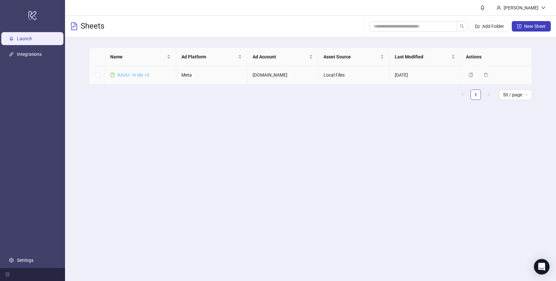
click at [136, 75] on link "RAUU - In My <3" at bounding box center [133, 74] width 32 height 5
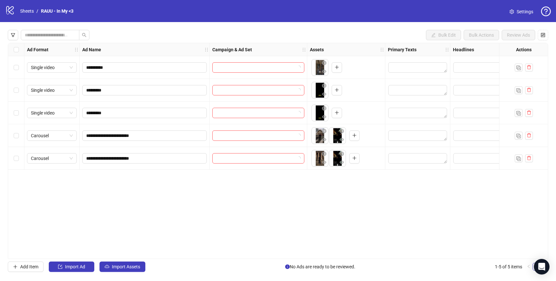
click at [246, 75] on div at bounding box center [259, 67] width 98 height 23
click at [300, 69] on span at bounding box center [258, 68] width 84 height 10
click at [303, 65] on div at bounding box center [258, 67] width 92 height 10
click at [299, 67] on span at bounding box center [258, 68] width 84 height 10
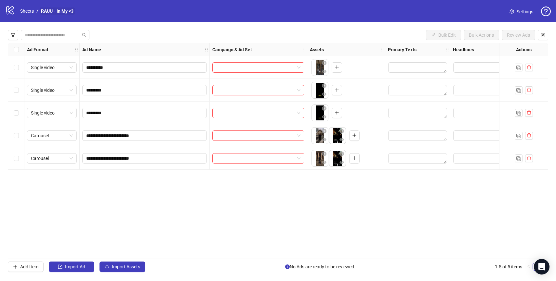
click at [54, 10] on link "RAUU - In My <3" at bounding box center [57, 10] width 35 height 7
click at [58, 10] on link "RAUU - In My <3" at bounding box center [57, 10] width 35 height 7
click at [57, 10] on link "RAUU - In My <3" at bounding box center [57, 10] width 35 height 7
click at [55, 10] on link "RAUU - In My <3" at bounding box center [57, 10] width 35 height 7
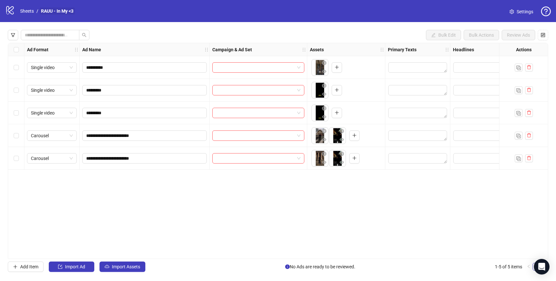
click at [51, 10] on link "RAUU - In My <3" at bounding box center [57, 10] width 35 height 7
click at [50, 10] on link "RAUU - In My <3" at bounding box center [57, 10] width 35 height 7
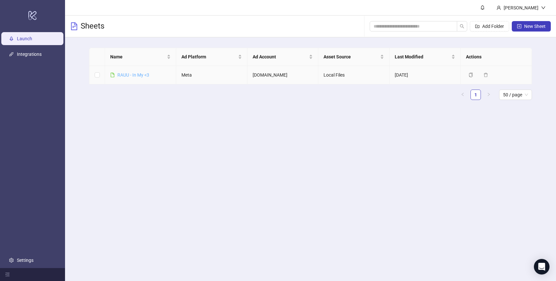
click at [126, 74] on link "RAUU - In My <3" at bounding box center [133, 74] width 32 height 5
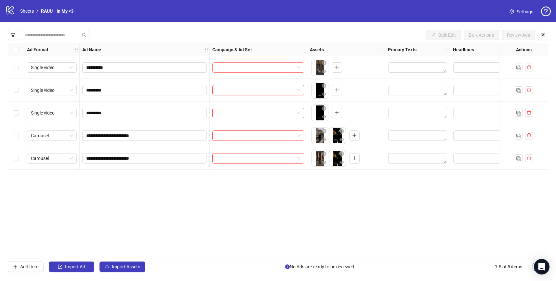
click at [295, 65] on span at bounding box center [258, 68] width 84 height 10
click at [280, 48] on div "Campaign & Ad Set" at bounding box center [259, 49] width 98 height 13
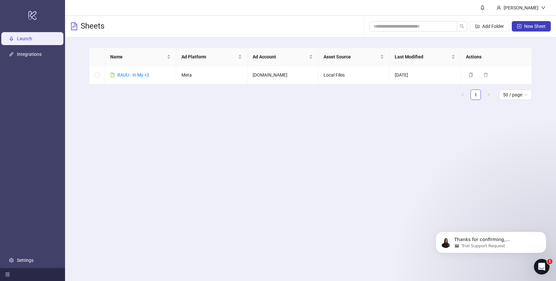
click at [9, 274] on icon "menu-fold" at bounding box center [7, 275] width 5 height 5
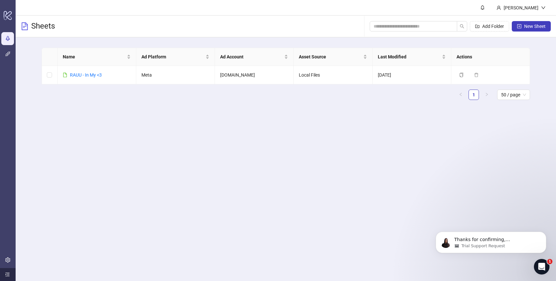
click at [7, 274] on icon "menu-unfold" at bounding box center [7, 275] width 5 height 5
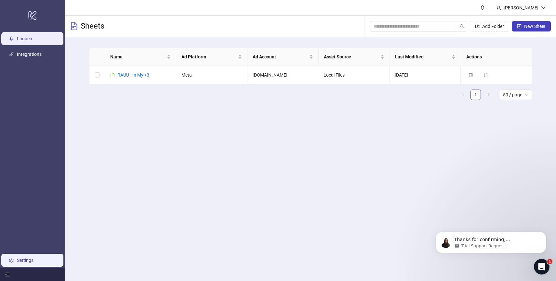
click at [17, 260] on link "Settings" at bounding box center [25, 260] width 17 height 5
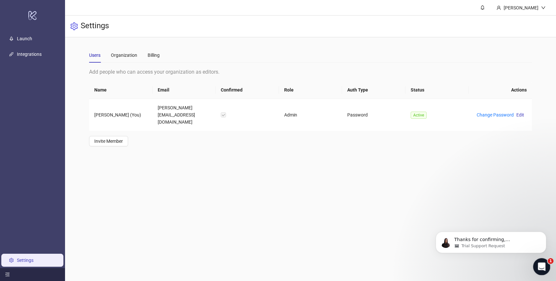
click at [548, 264] on div "Open Intercom Messenger" at bounding box center [540, 265] width 21 height 21
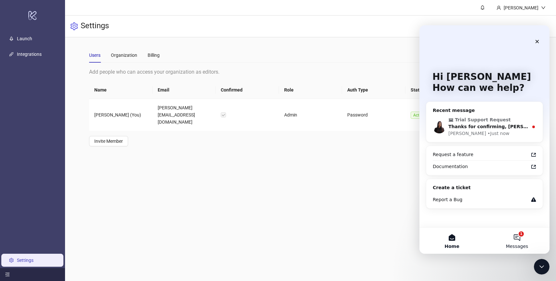
click at [515, 237] on button "1 Messages" at bounding box center [516, 241] width 65 height 26
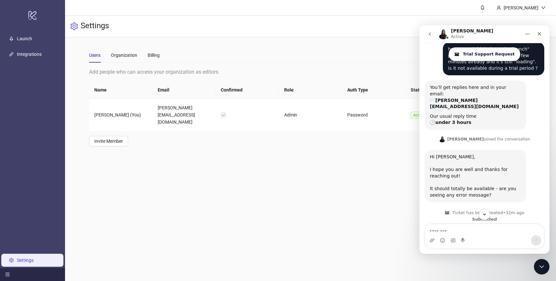
scroll to position [136, 0]
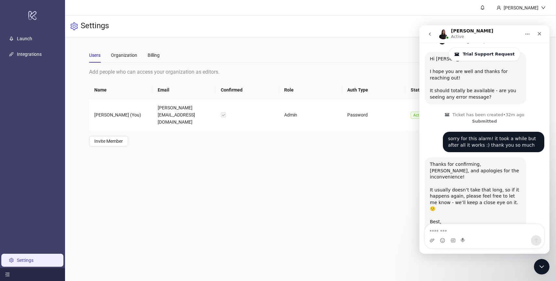
click at [375, 206] on main "[PERSON_NAME] Settings Users Organization Billing Add people who can access you…" at bounding box center [310, 140] width 491 height 281
click at [431, 35] on icon "go back" at bounding box center [429, 34] width 5 height 5
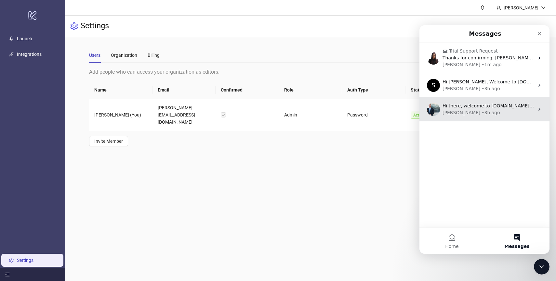
click at [483, 102] on div "Hi there, welcome to [DOMAIN_NAME]. I'll reach out via e-mail separately, but j…" at bounding box center [484, 110] width 130 height 24
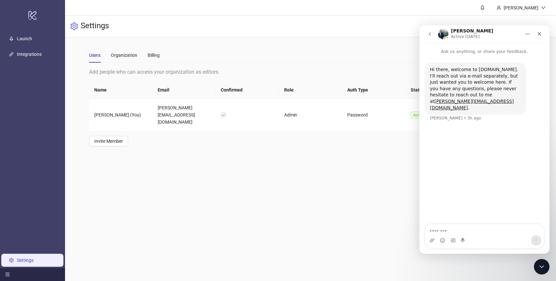
click at [432, 32] on icon "go back" at bounding box center [429, 34] width 5 height 5
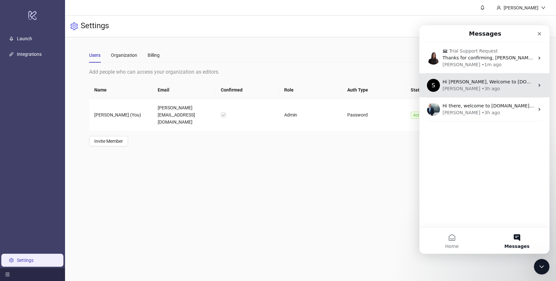
click at [502, 86] on div "[PERSON_NAME] • 3h ago" at bounding box center [488, 88] width 92 height 7
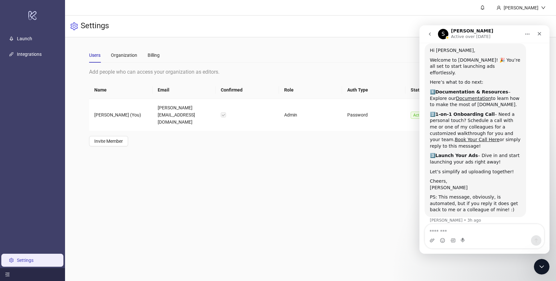
scroll to position [19, 0]
click at [460, 96] on link "Documentation" at bounding box center [473, 98] width 35 height 5
